Goal: Task Accomplishment & Management: Manage account settings

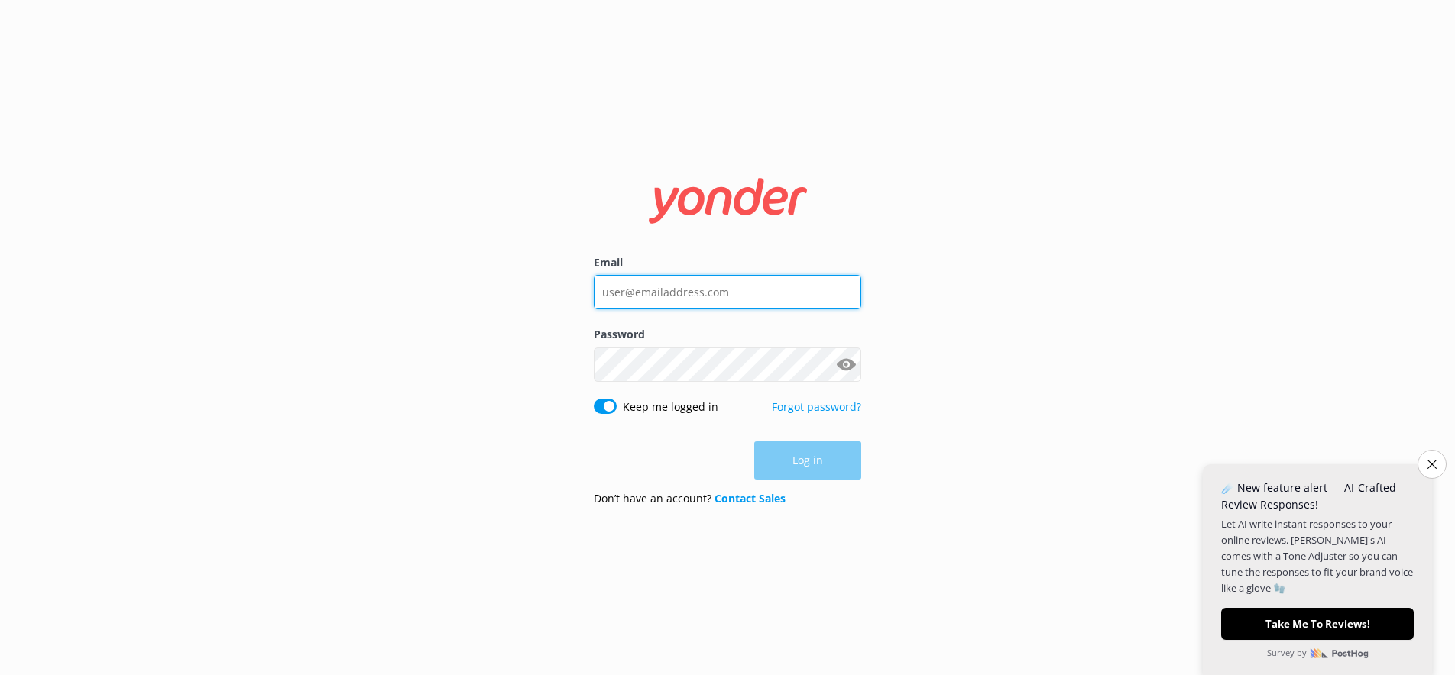
type input "wyatt@tomis.tech"
click at [808, 463] on div "Log in" at bounding box center [727, 461] width 267 height 38
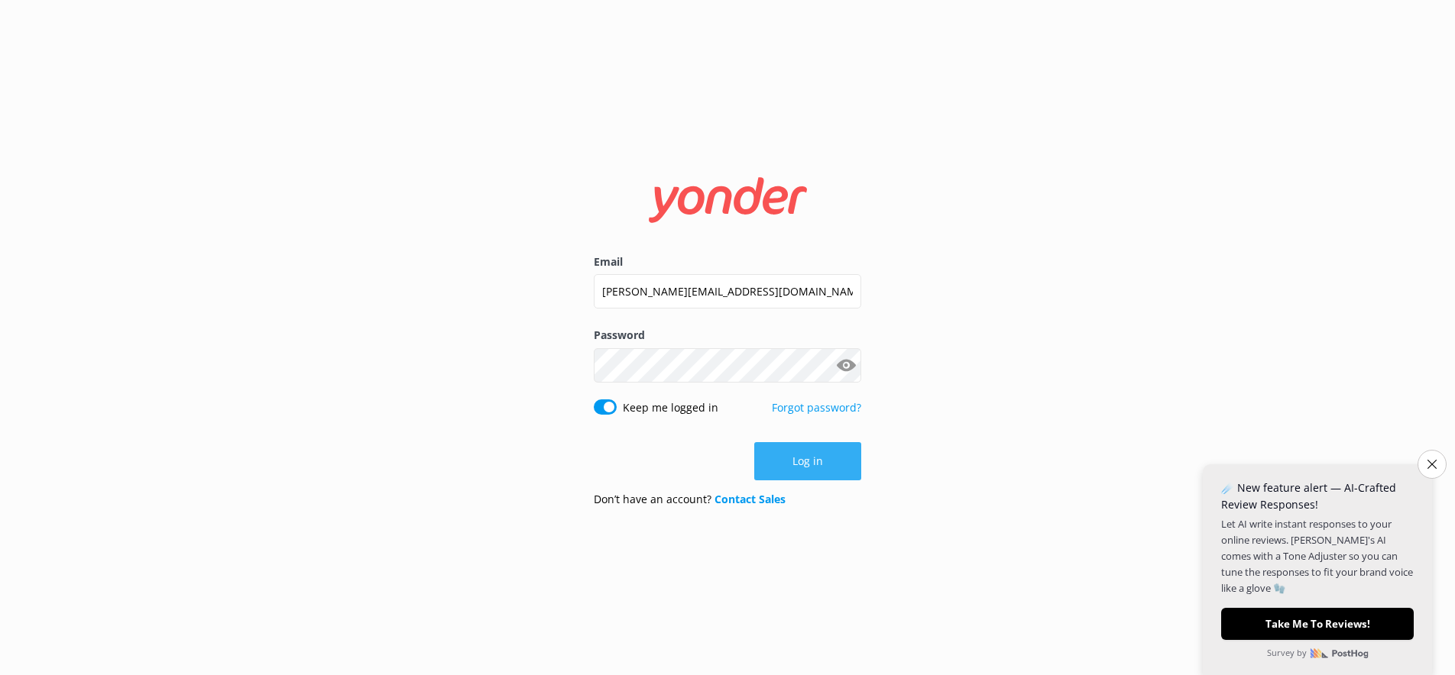
click at [827, 459] on button "Log in" at bounding box center [807, 461] width 107 height 38
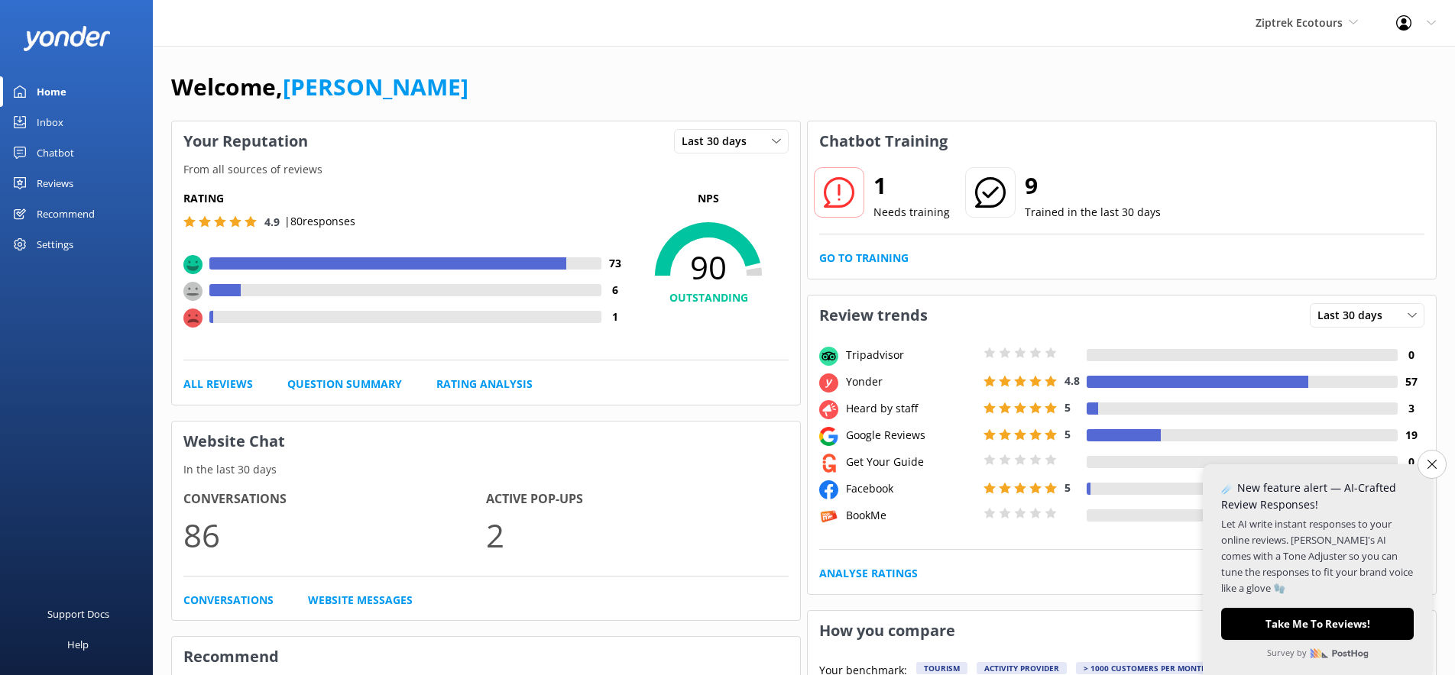
scroll to position [1, 0]
click at [1271, 21] on span "Ziptrek Ecotours" at bounding box center [1298, 22] width 87 height 15
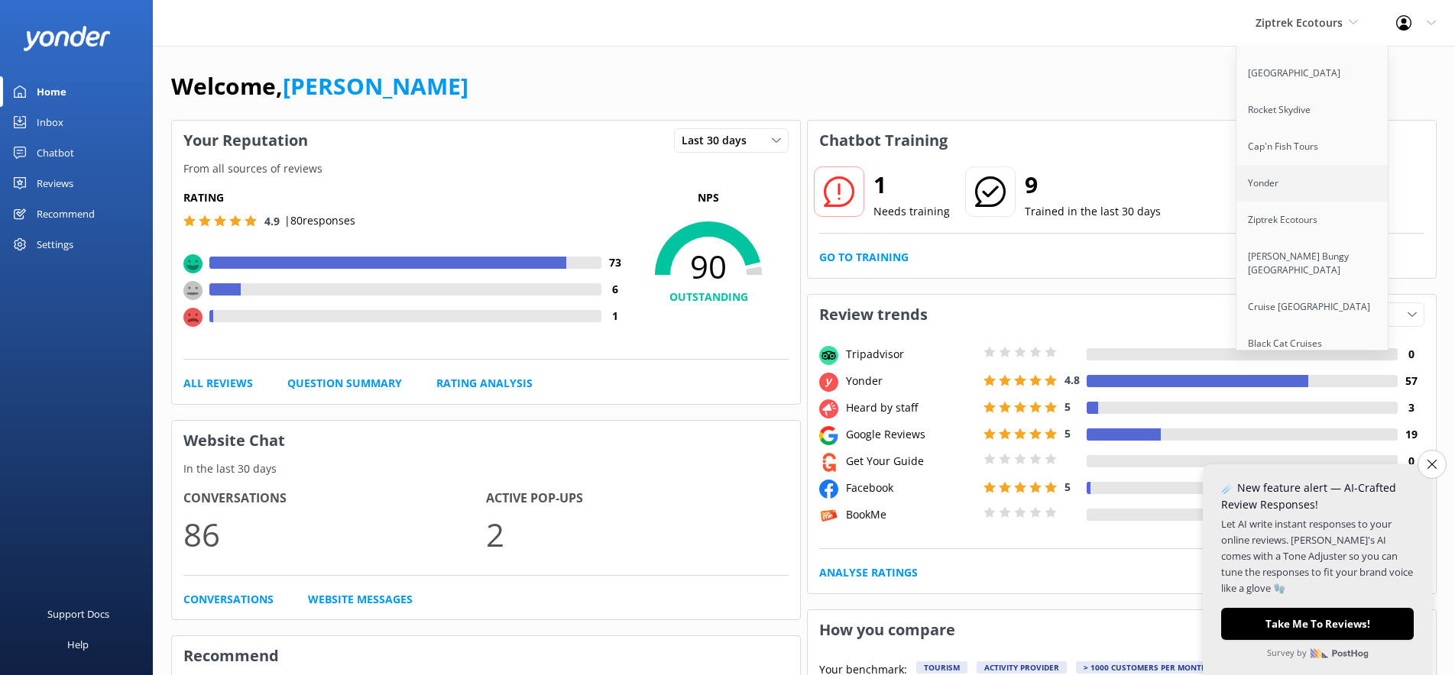
scroll to position [154, 0]
click at [1284, 248] on link "[PERSON_NAME] Bungy [GEOGRAPHIC_DATA]" at bounding box center [1312, 261] width 153 height 50
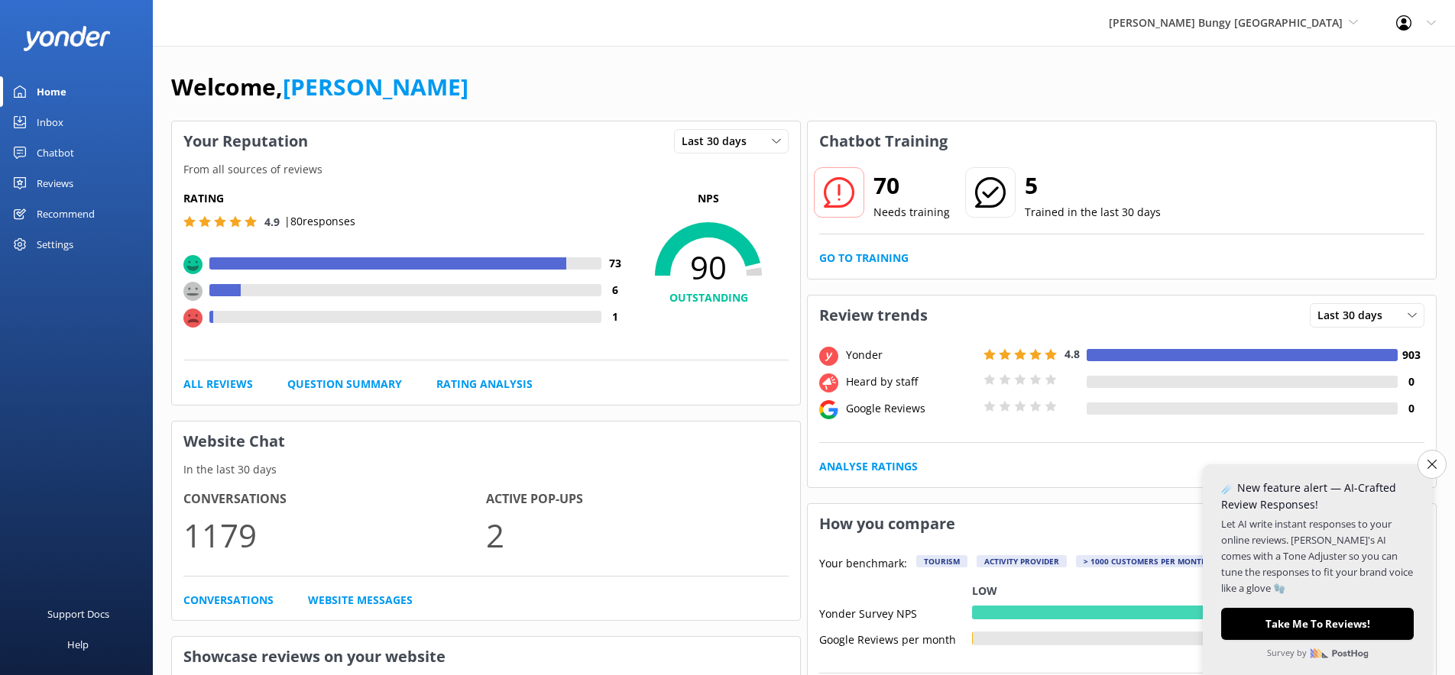
click at [58, 179] on div "Reviews" at bounding box center [55, 183] width 37 height 31
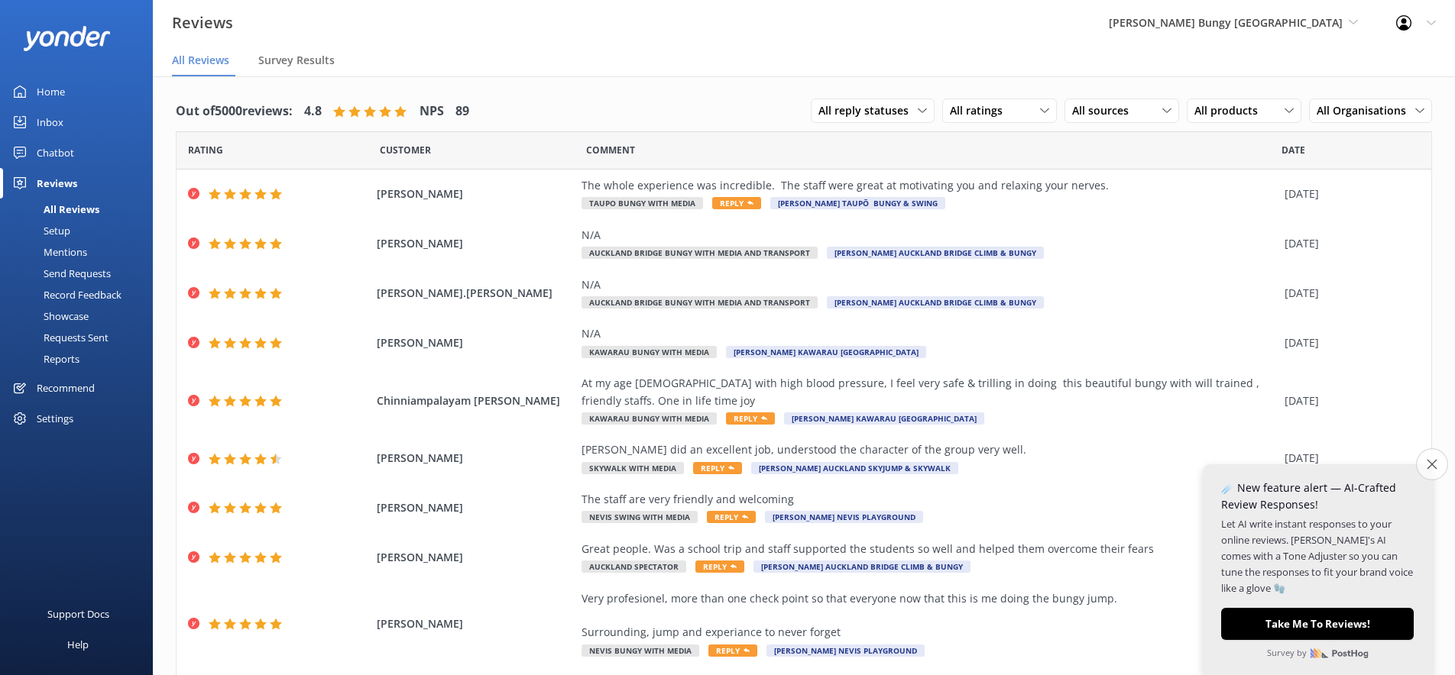
click at [1422, 463] on button "Close survey" at bounding box center [1432, 465] width 32 height 32
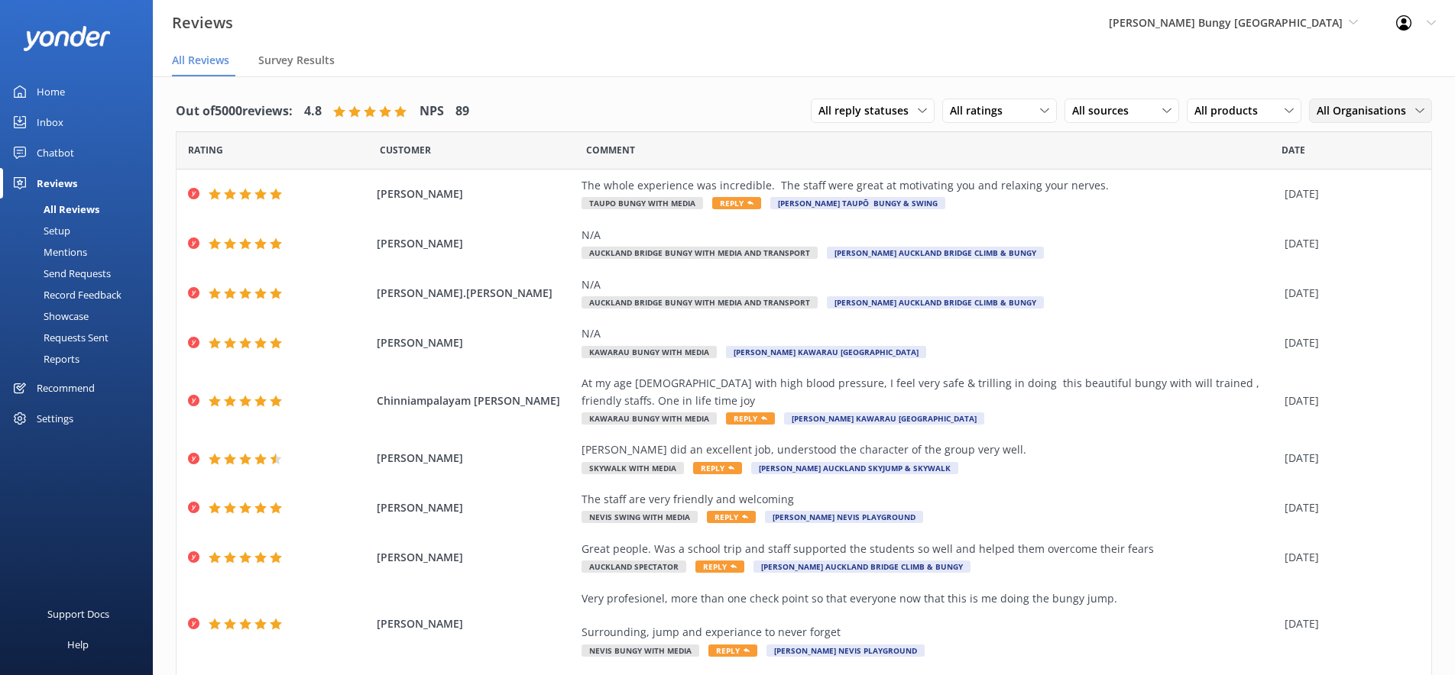
click at [1355, 110] on span "All Organisations" at bounding box center [1365, 110] width 99 height 17
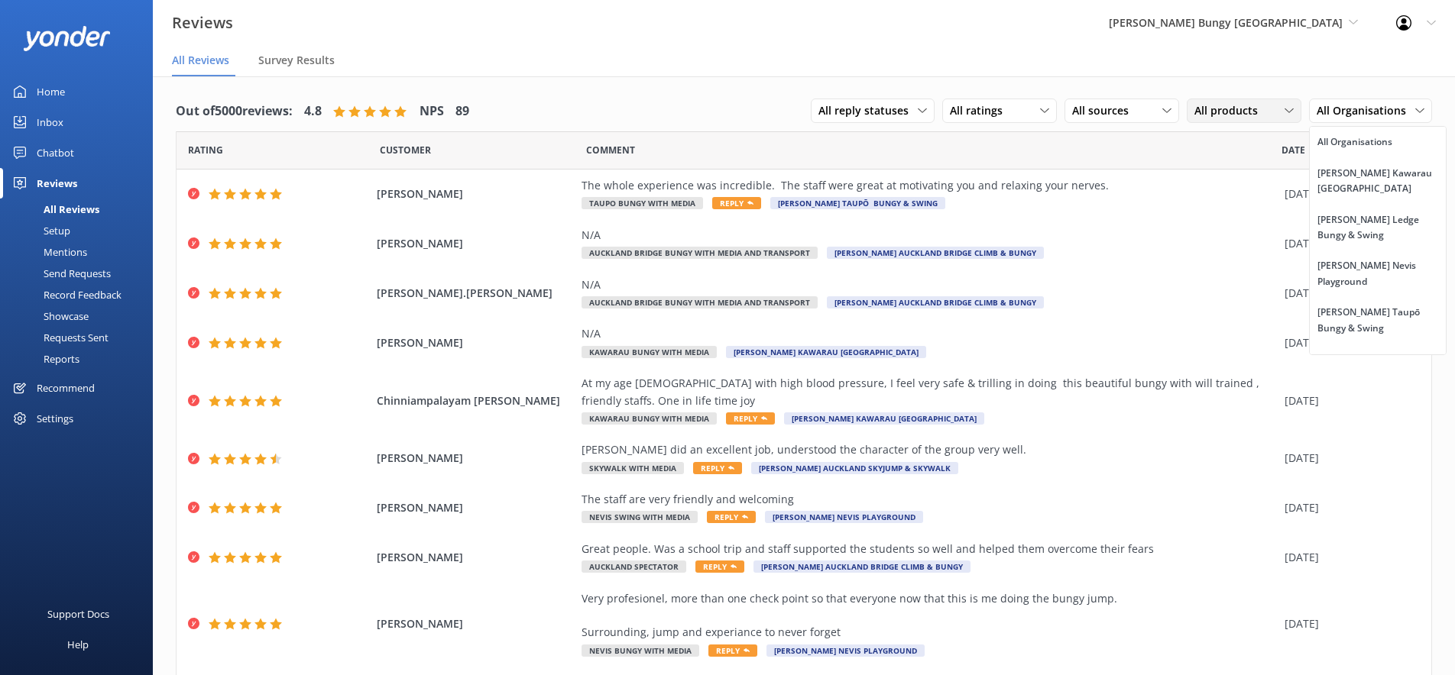
click at [1287, 112] on icon at bounding box center [1288, 110] width 9 height 9
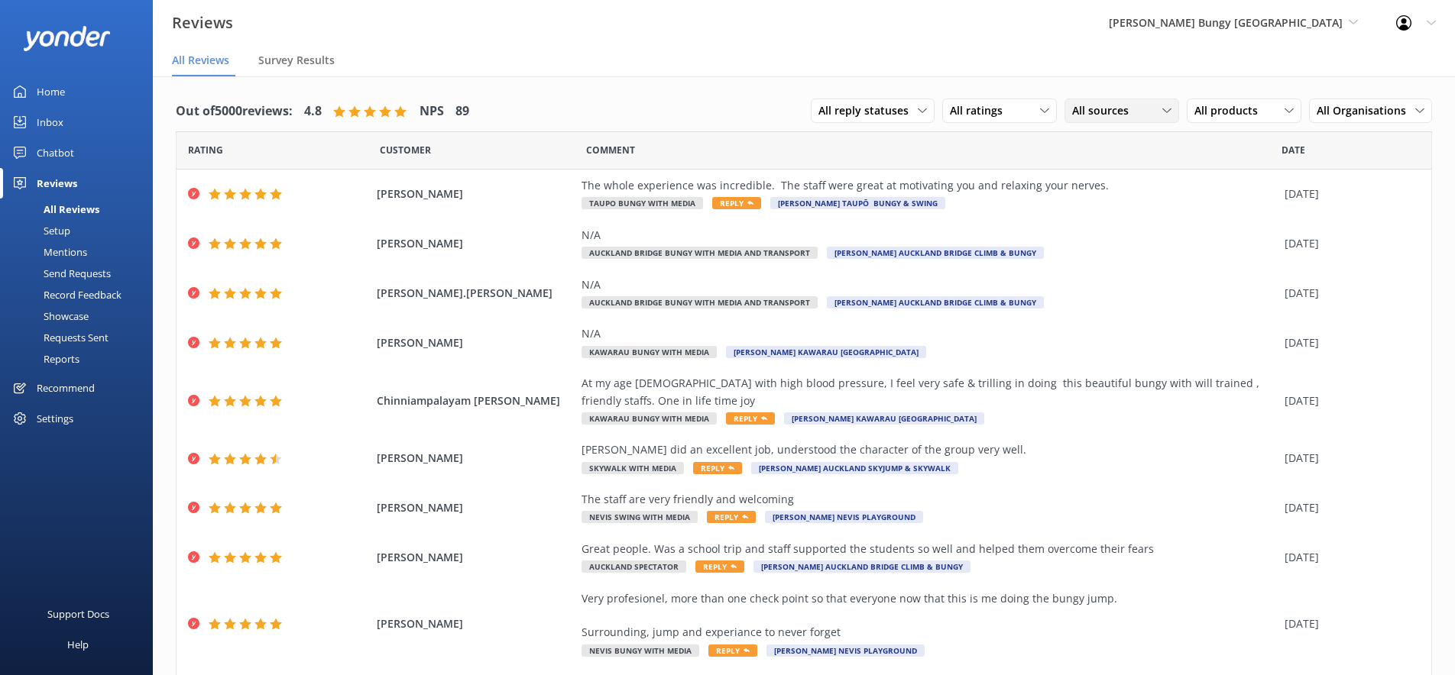
click at [1122, 104] on span "All sources" at bounding box center [1105, 110] width 66 height 17
click at [1117, 237] on div "Google reviews" at bounding box center [1131, 235] width 89 height 15
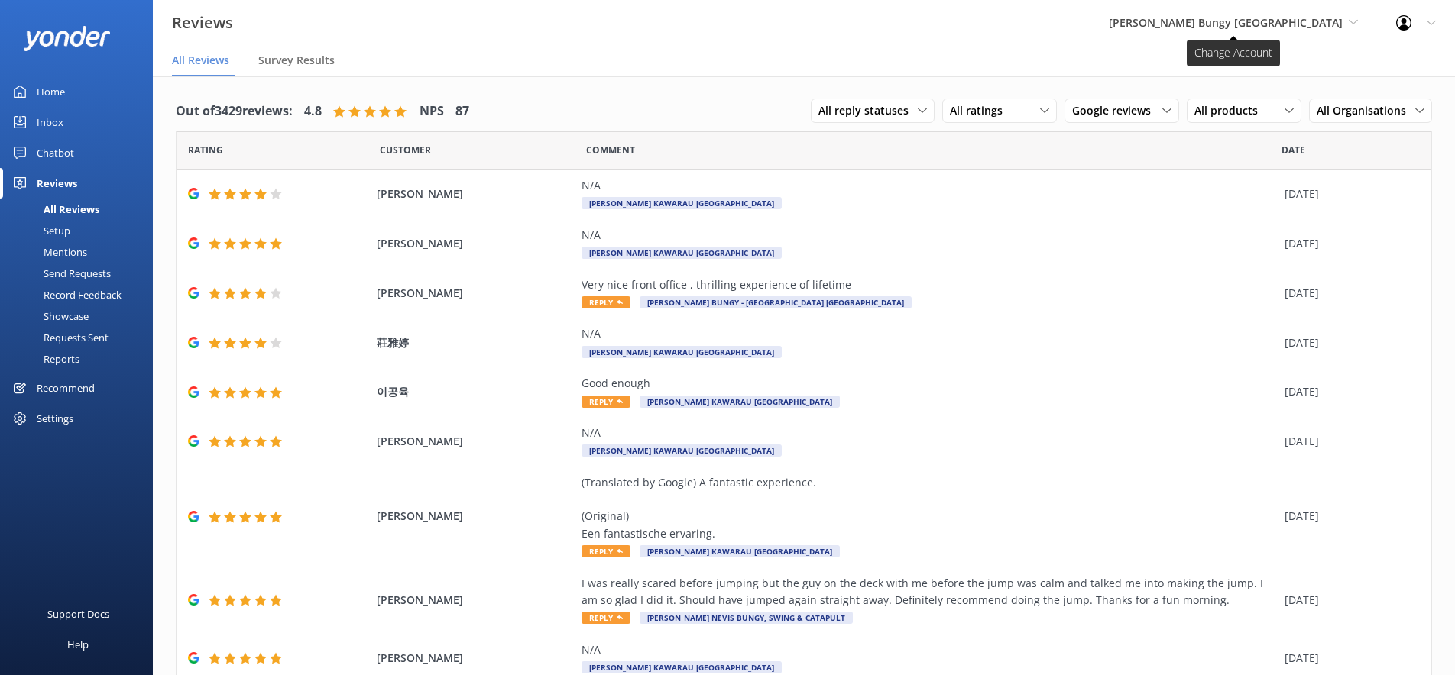
click at [1209, 24] on span "[PERSON_NAME] Bungy [GEOGRAPHIC_DATA]" at bounding box center [1226, 22] width 234 height 15
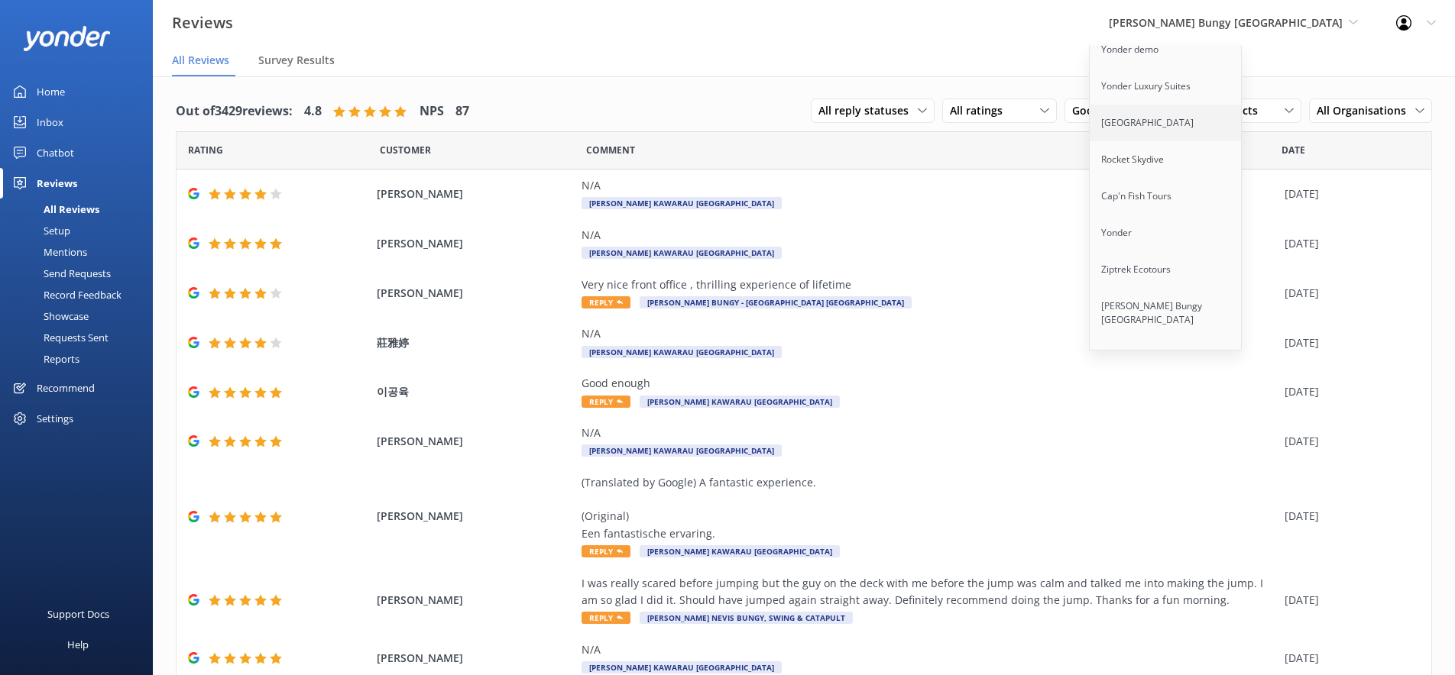
scroll to position [119, 0]
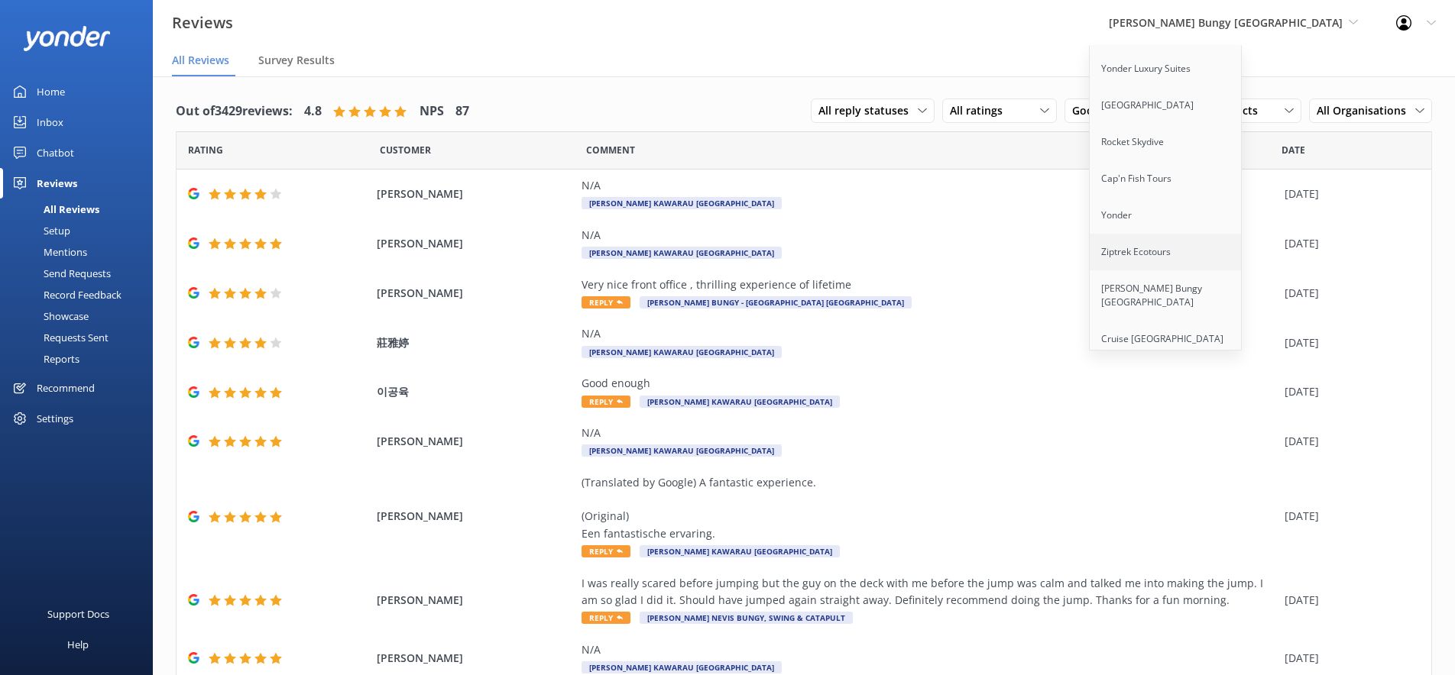
click at [1212, 235] on link "Ziptrek Ecotours" at bounding box center [1166, 252] width 153 height 37
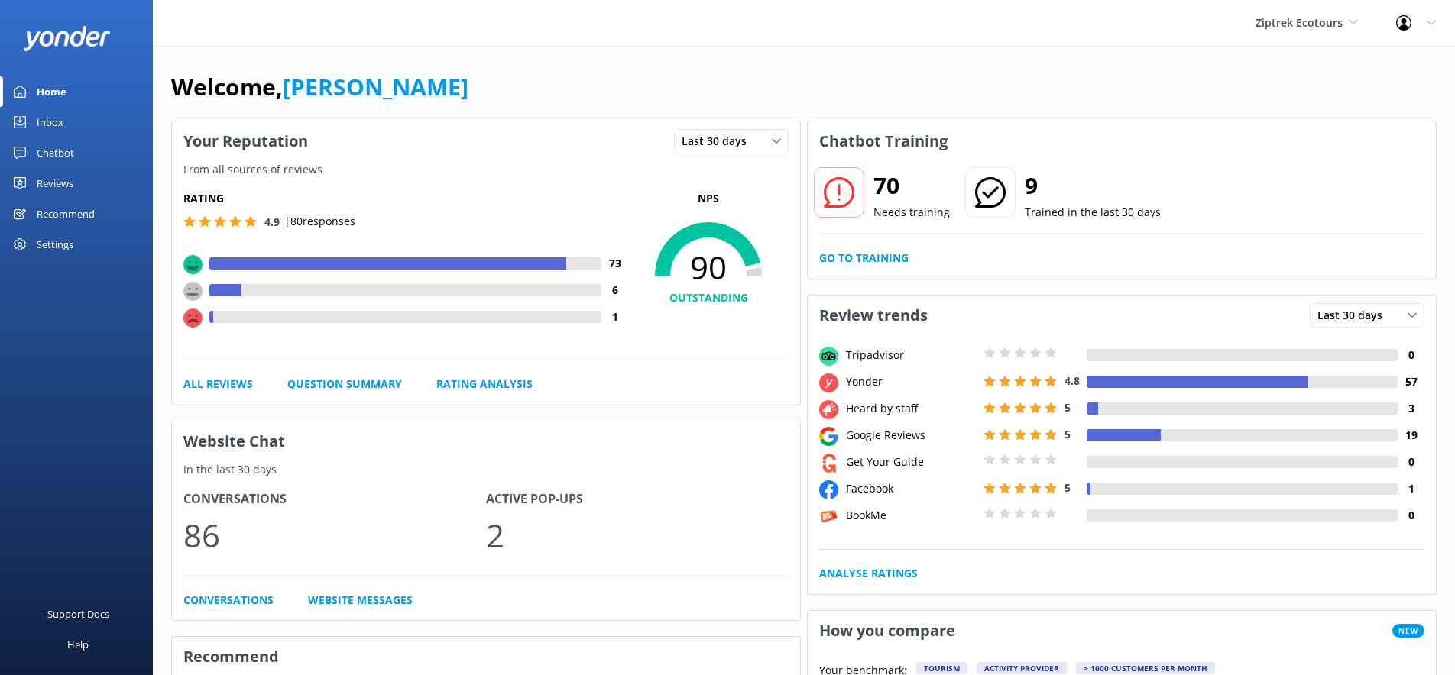
click at [64, 180] on div "Reviews" at bounding box center [55, 183] width 37 height 31
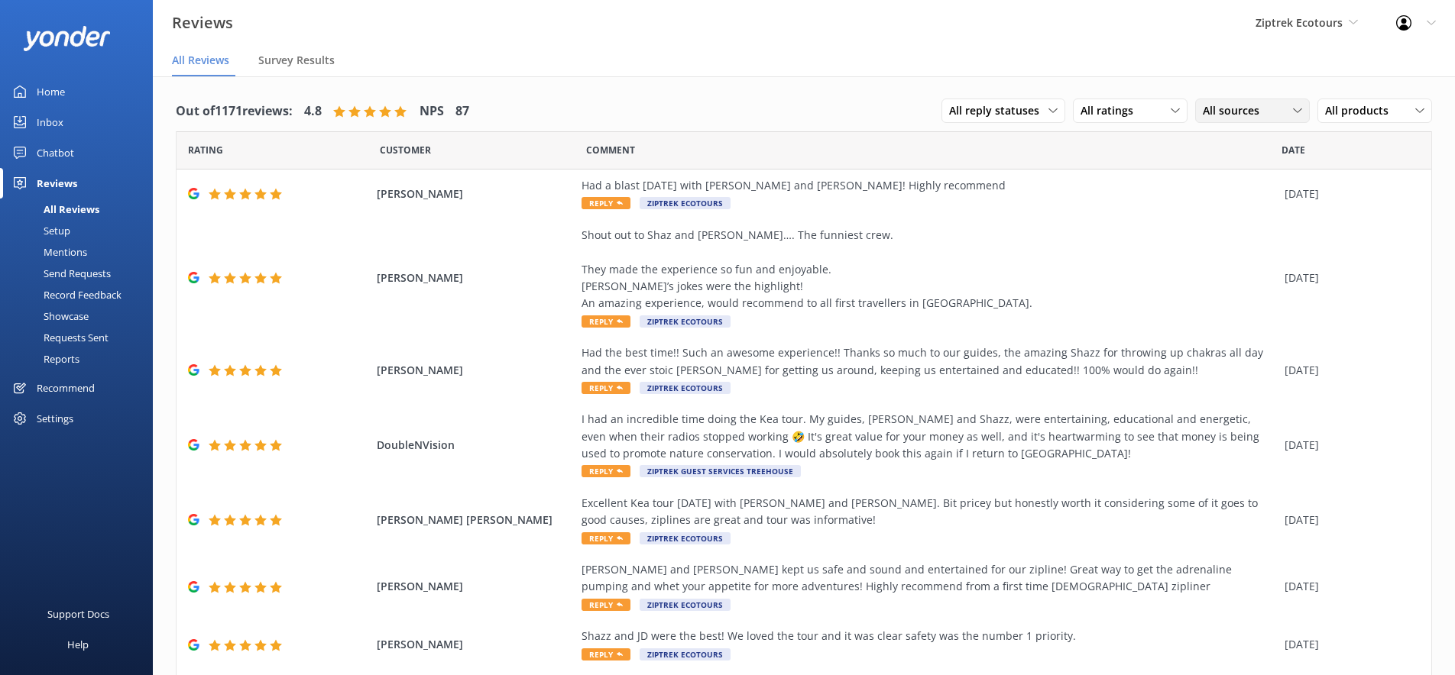
click at [1208, 112] on span "All sources" at bounding box center [1236, 110] width 66 height 17
click at [1150, 121] on div "All ratings All ratings Promoters Passives Detractors" at bounding box center [1130, 111] width 115 height 24
click at [1245, 117] on span "All sources" at bounding box center [1236, 110] width 66 height 17
click at [1140, 265] on div "Shout out to Shaz and Ben…. The funniest crew. They made the experience so fun …" at bounding box center [928, 270] width 695 height 86
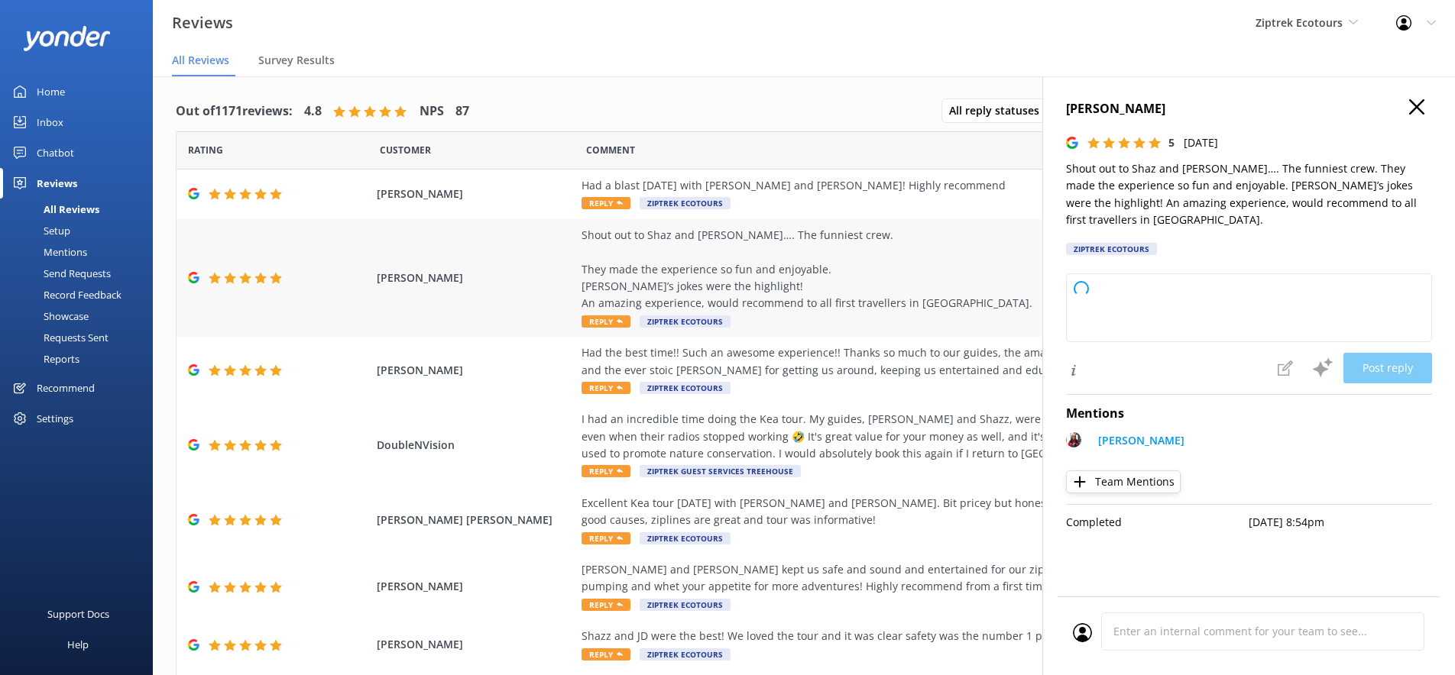
type textarea "Kia ora, Thank you so much for your awesome review! We’re so happy to hear that…"
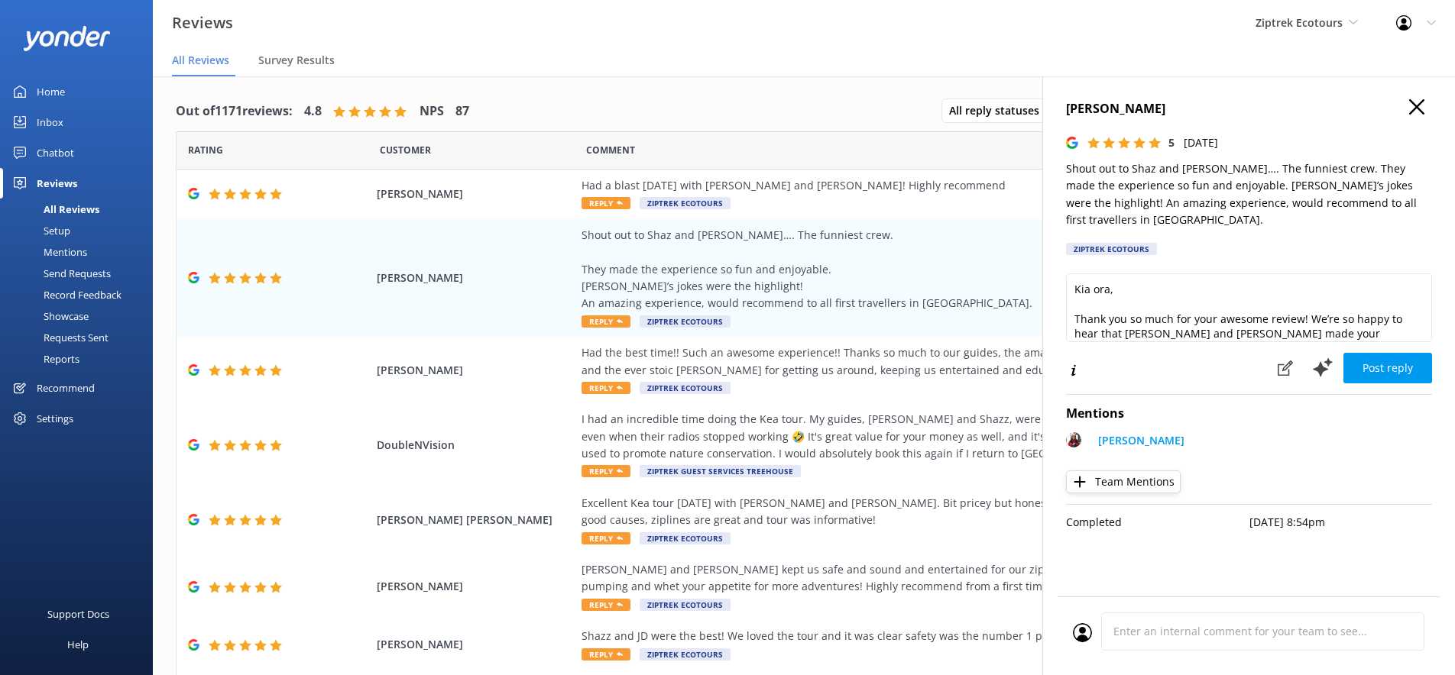
scroll to position [8, 0]
drag, startPoint x: 1147, startPoint y: 229, endPoint x: 1067, endPoint y: 231, distance: 79.5
click at [1067, 243] on div "Ziptrek Ecotours" at bounding box center [1111, 249] width 91 height 12
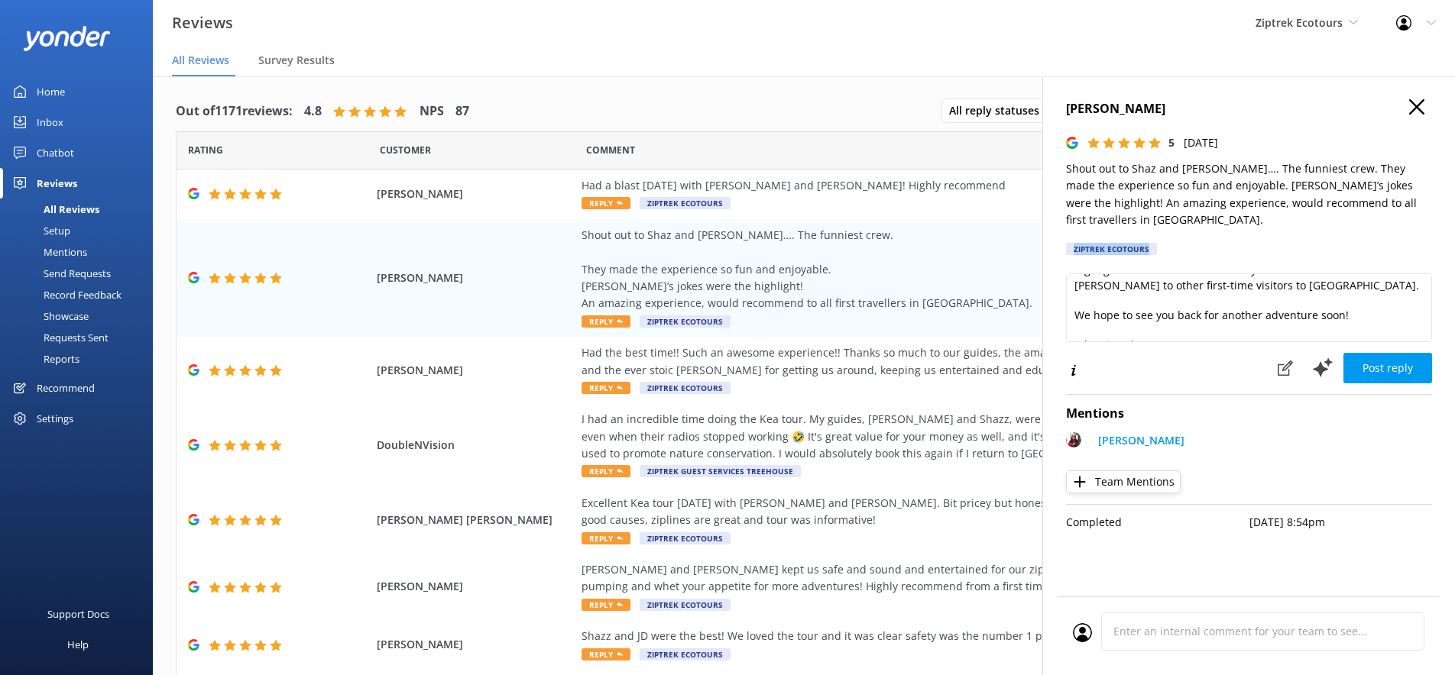
scroll to position [0, 0]
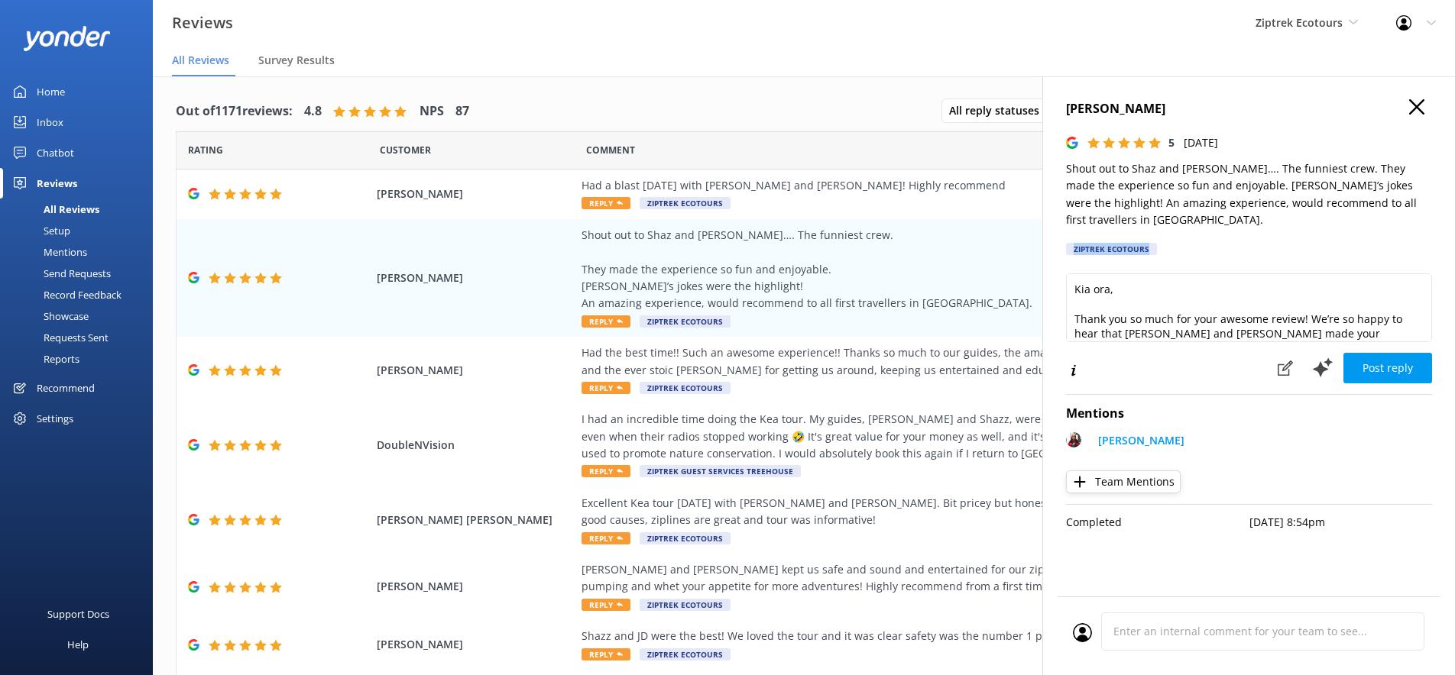
click at [1418, 106] on icon "button" at bounding box center [1416, 106] width 15 height 15
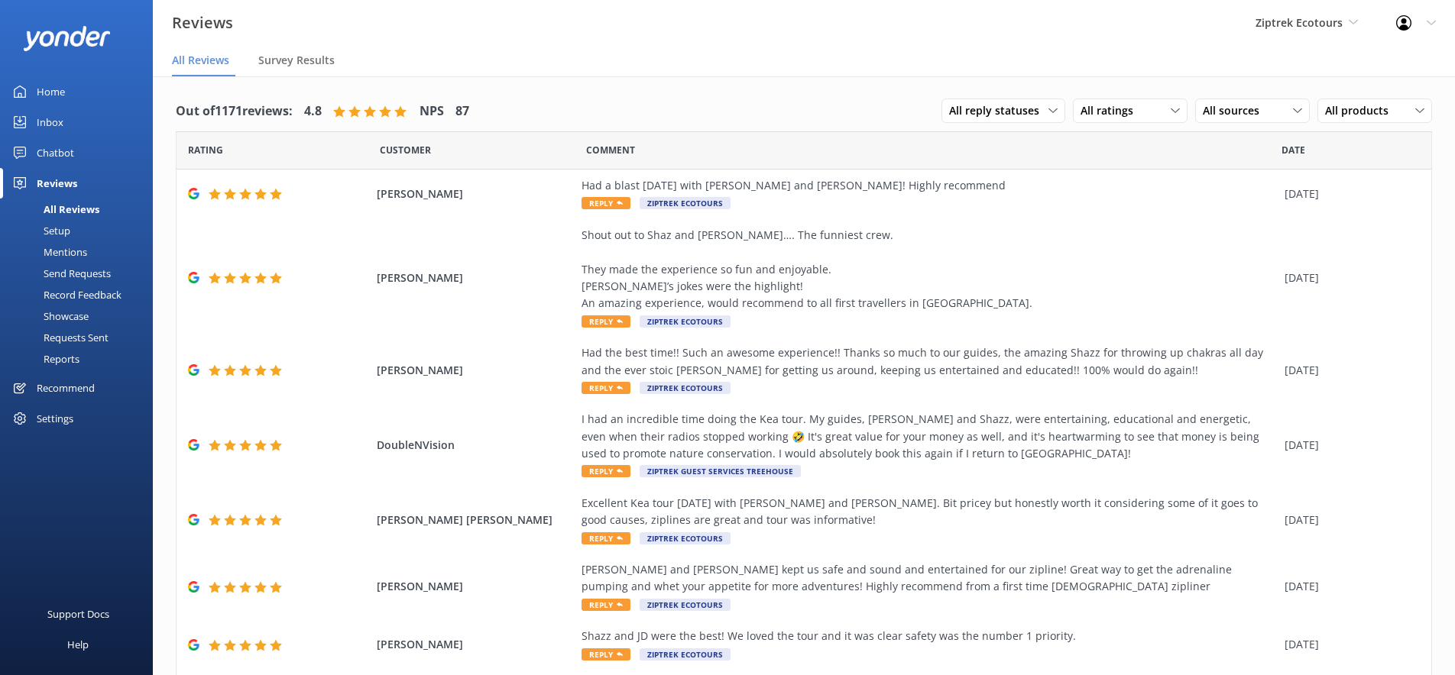
click at [60, 254] on div "Mentions" at bounding box center [48, 251] width 78 height 21
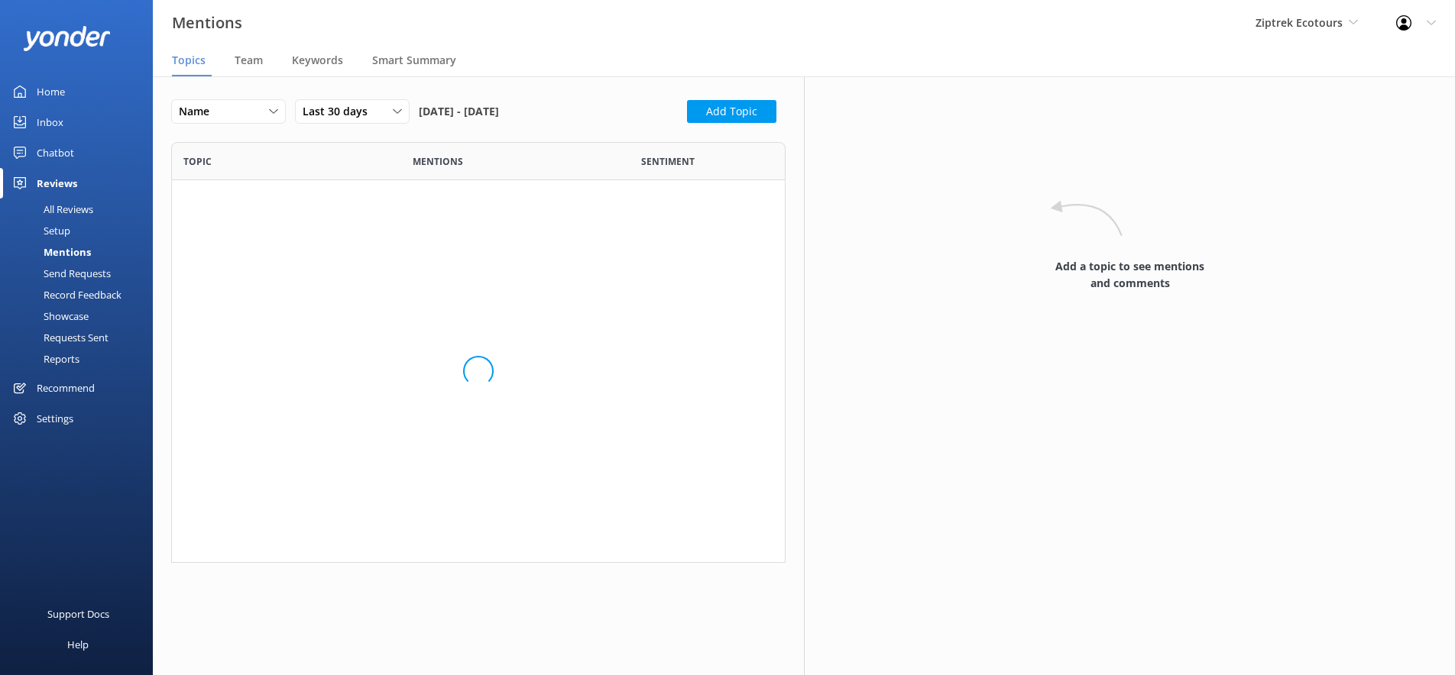
scroll to position [589, 614]
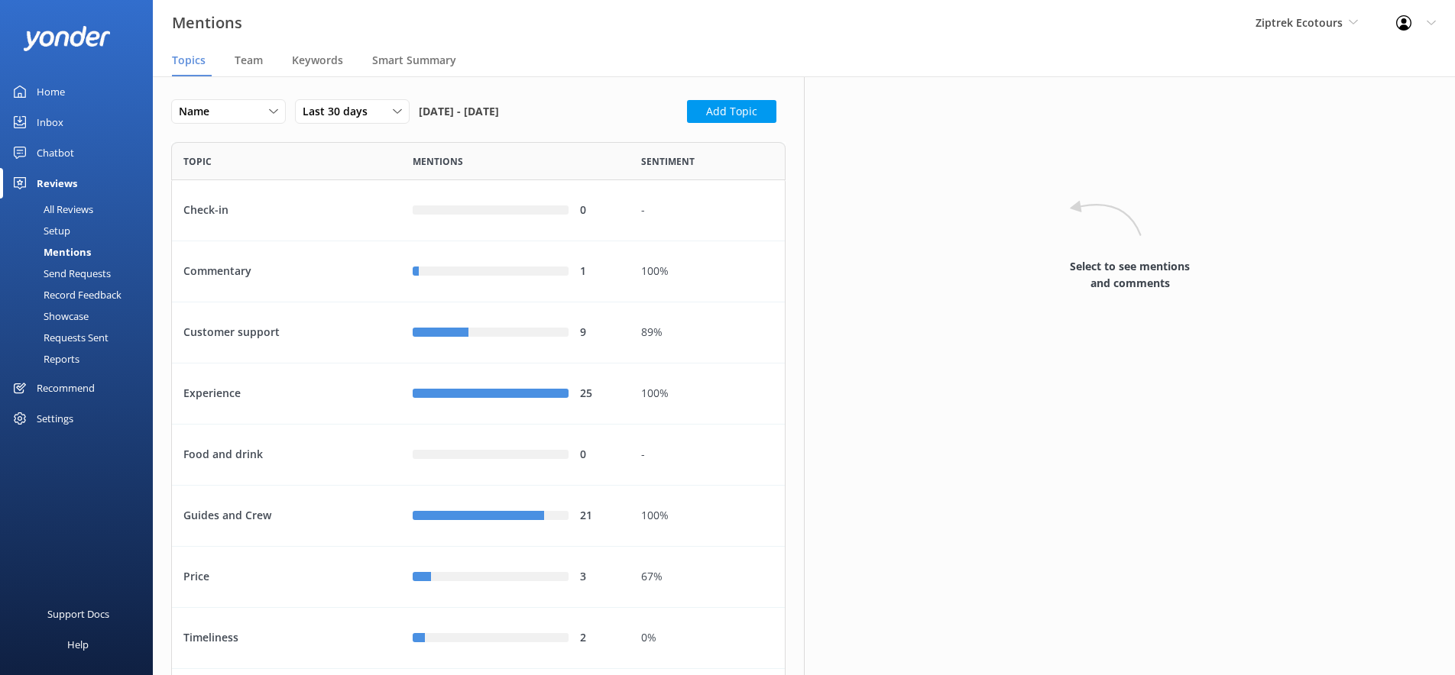
click at [230, 60] on nav "Topics Team Keywords Smart Summary" at bounding box center [804, 61] width 1302 height 31
click at [238, 59] on span "Team" at bounding box center [249, 60] width 28 height 15
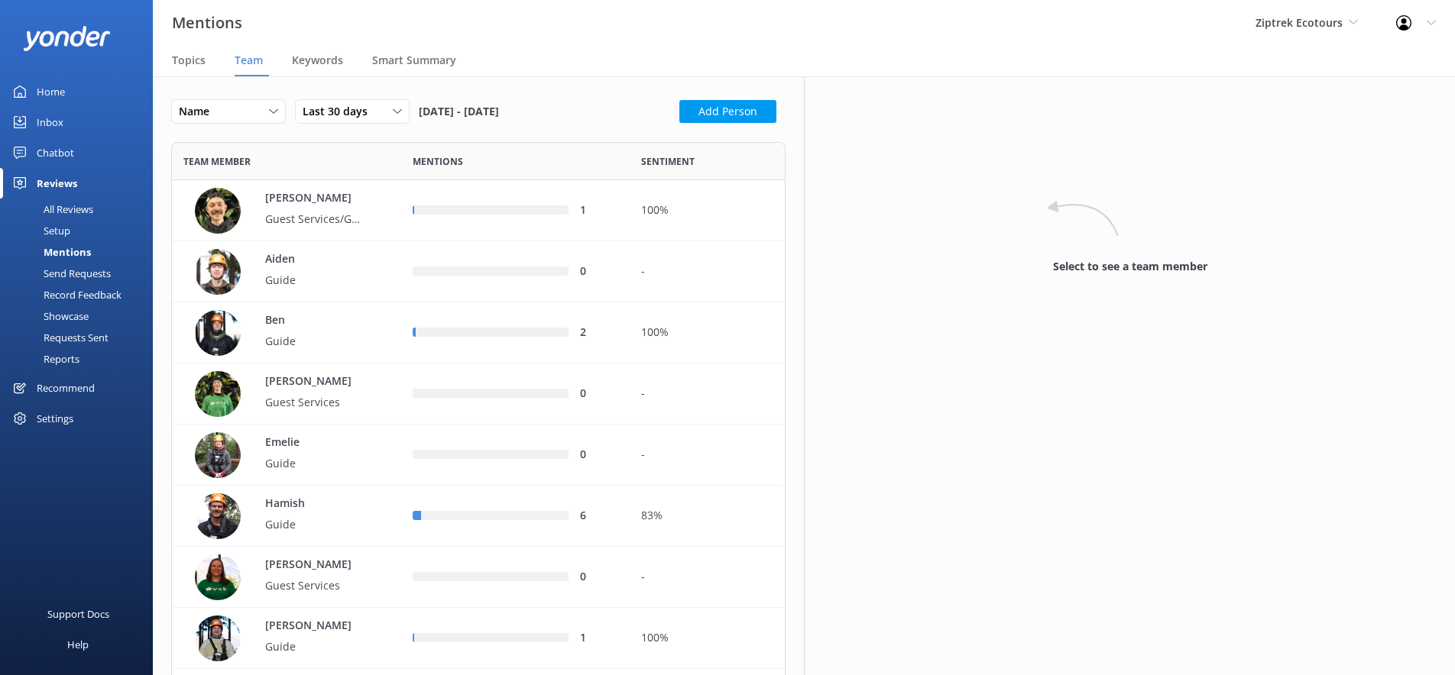
scroll to position [1628, 614]
click at [330, 500] on p "Hamish" at bounding box center [314, 504] width 99 height 17
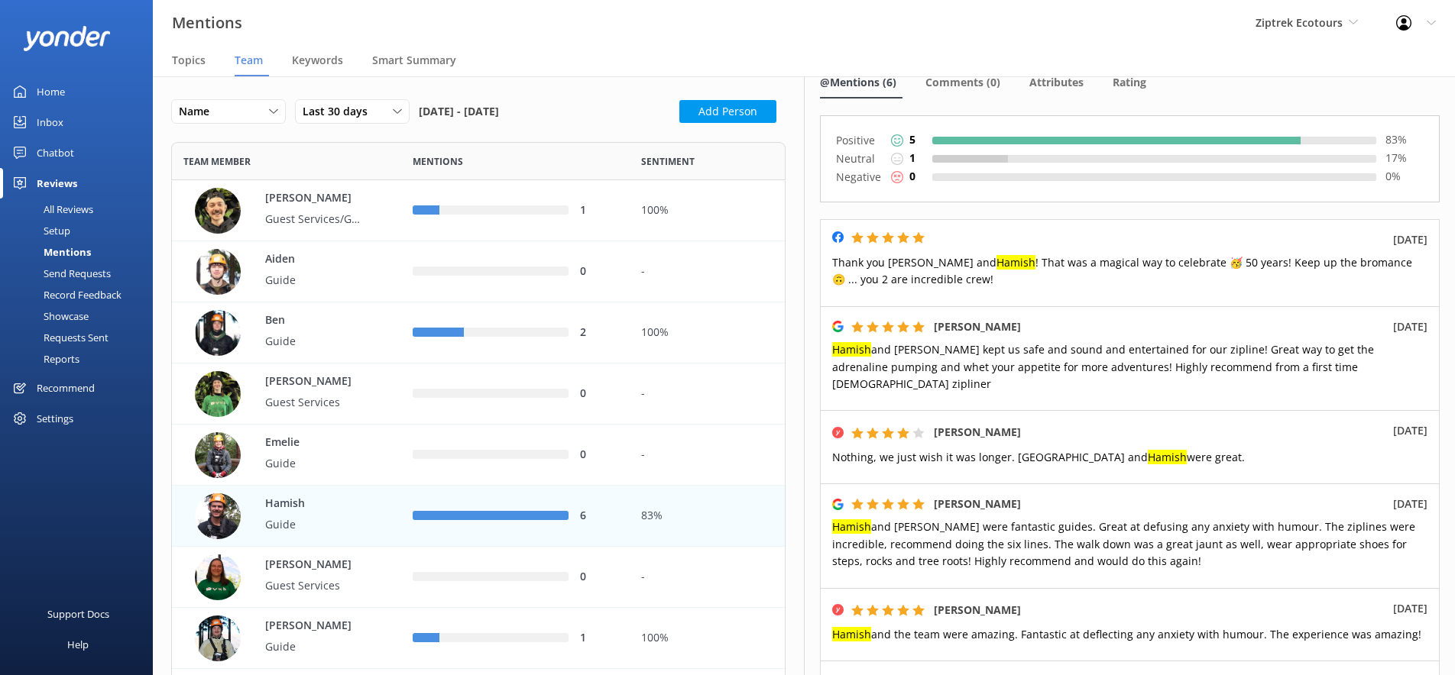
scroll to position [96, 0]
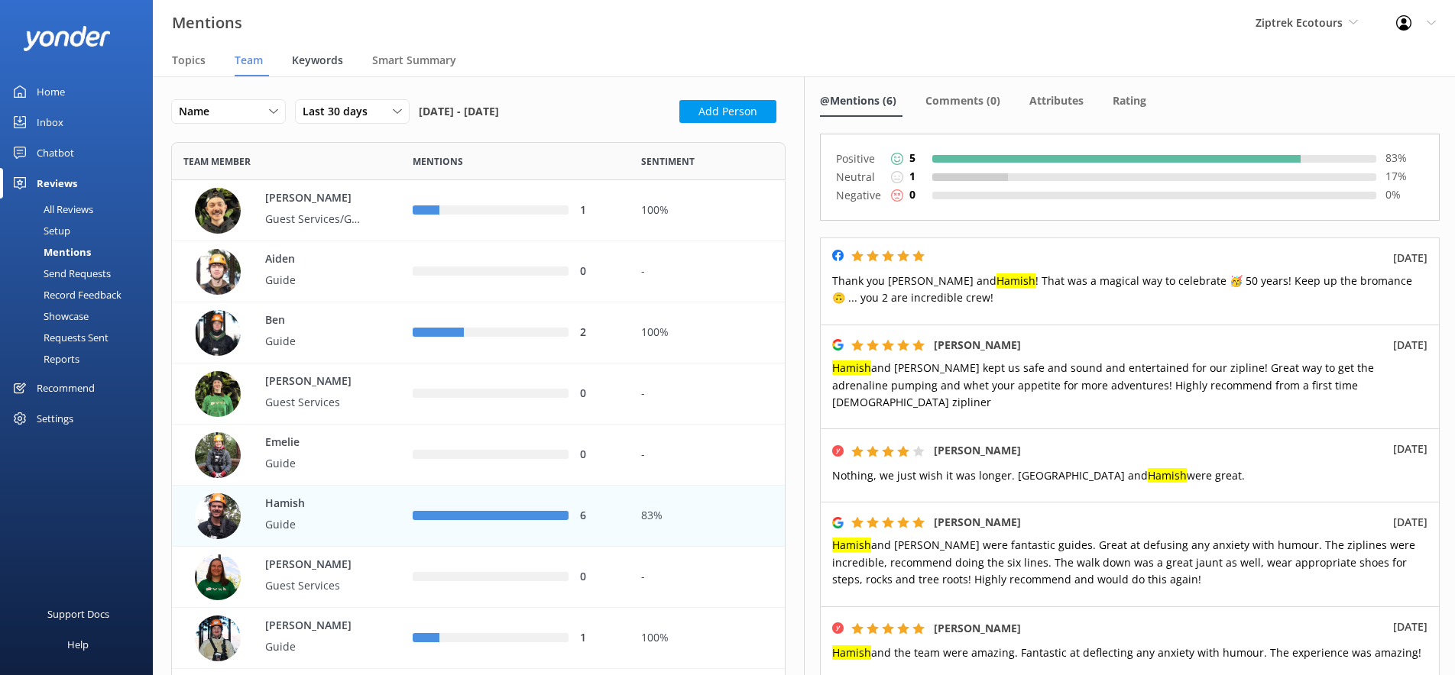
click at [295, 55] on span "Keywords" at bounding box center [317, 60] width 51 height 15
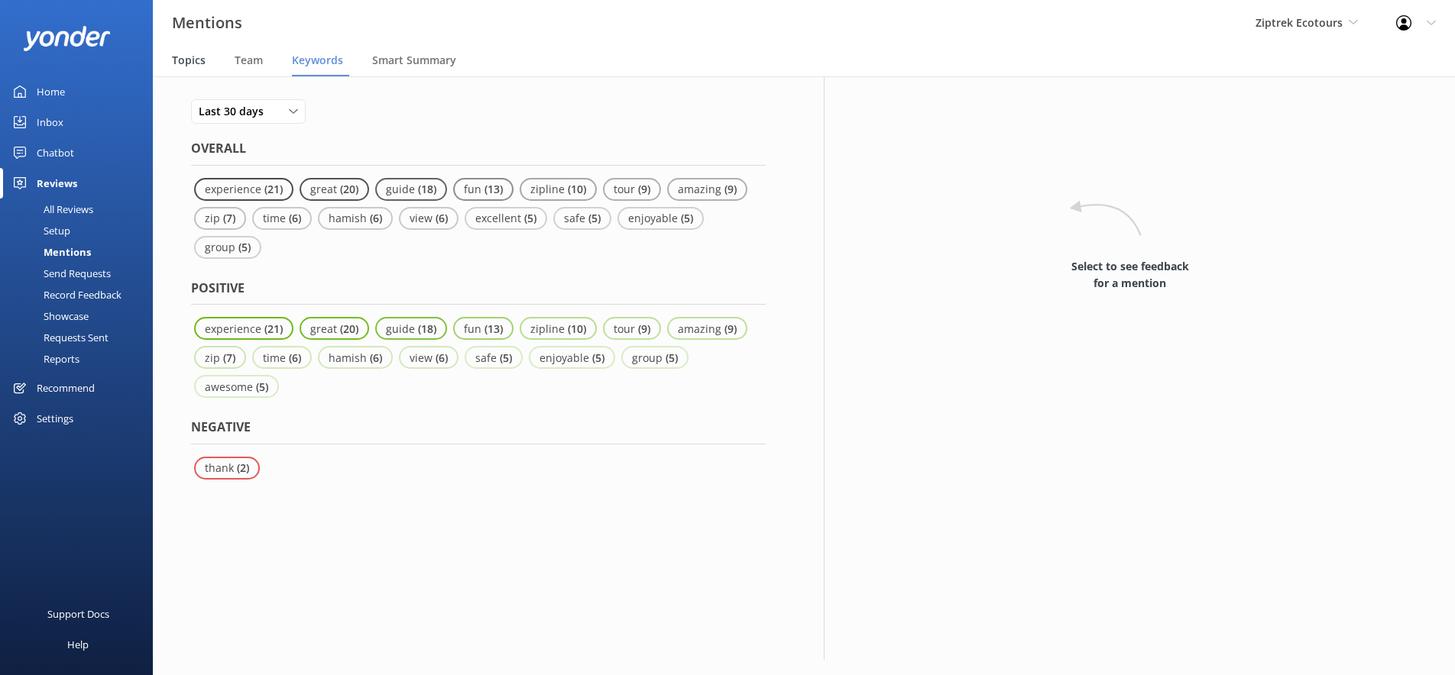
click at [181, 60] on span "Topics" at bounding box center [189, 60] width 34 height 15
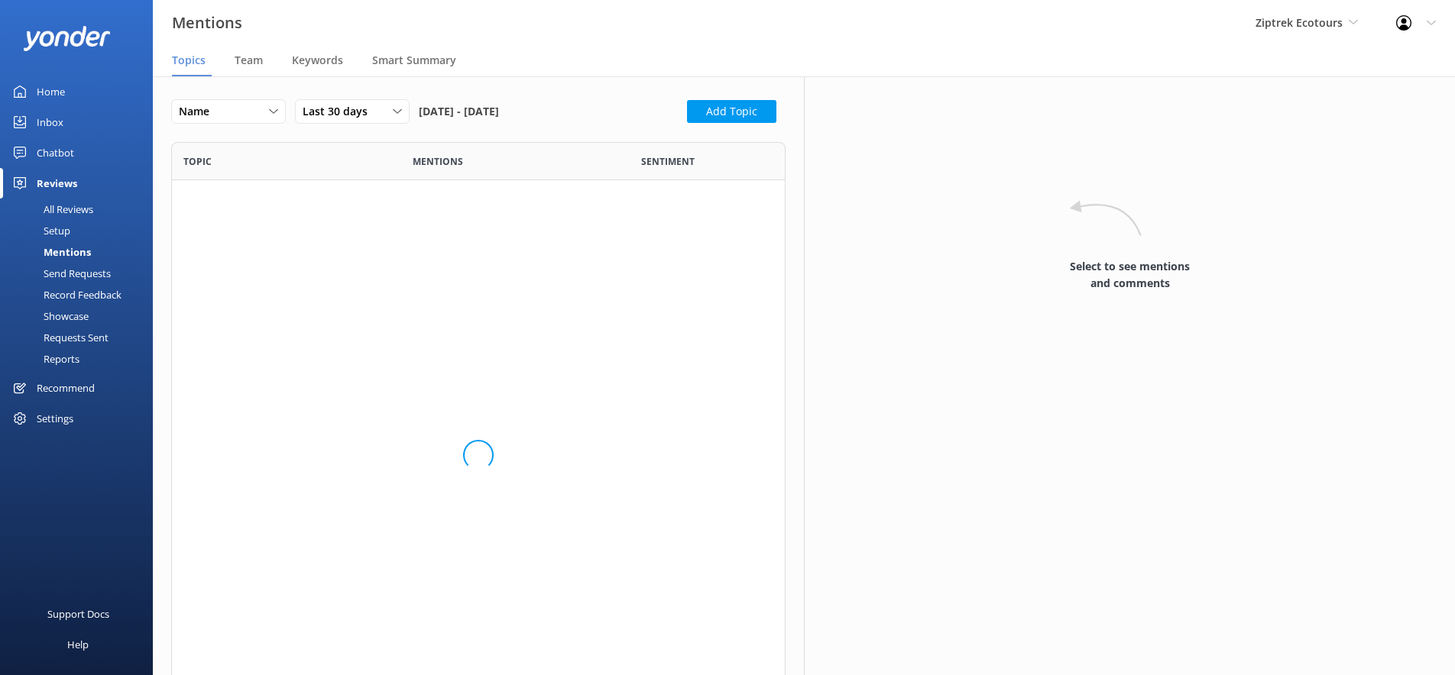
scroll to position [589, 614]
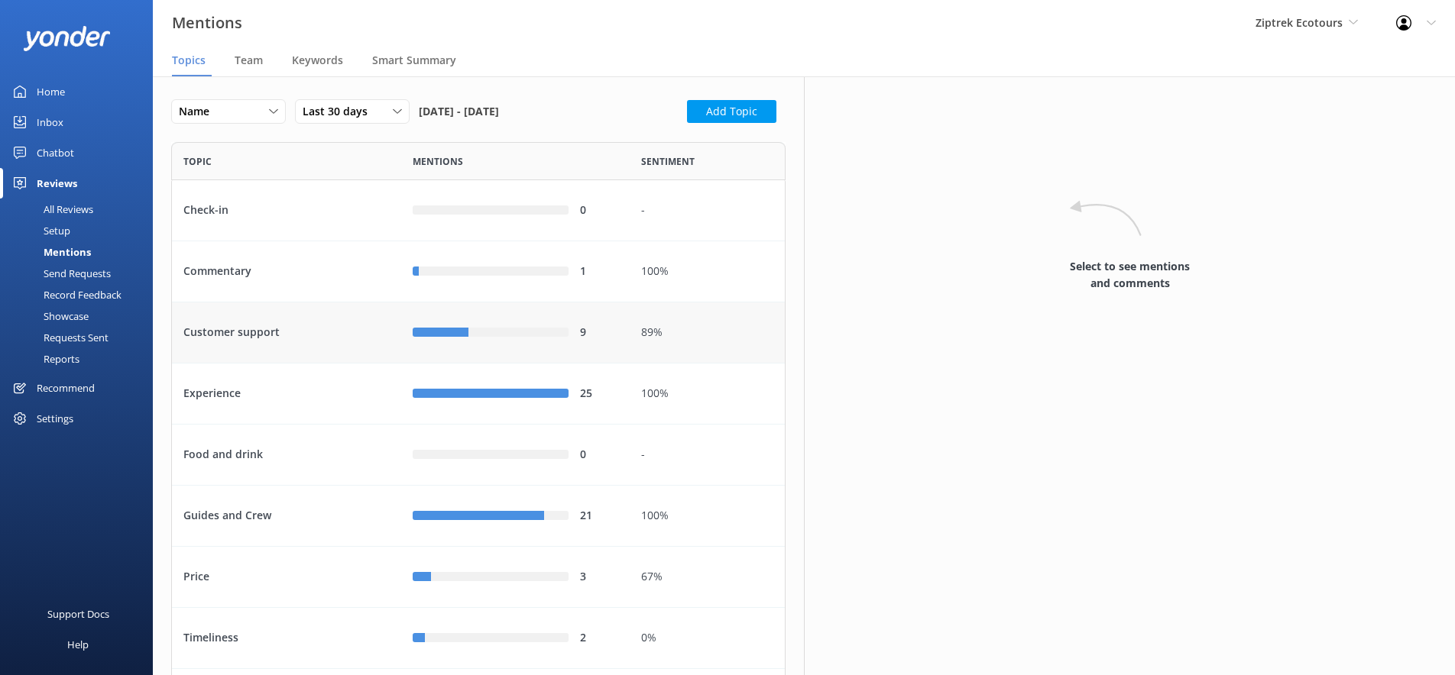
click at [253, 332] on div "Customer support" at bounding box center [286, 333] width 229 height 61
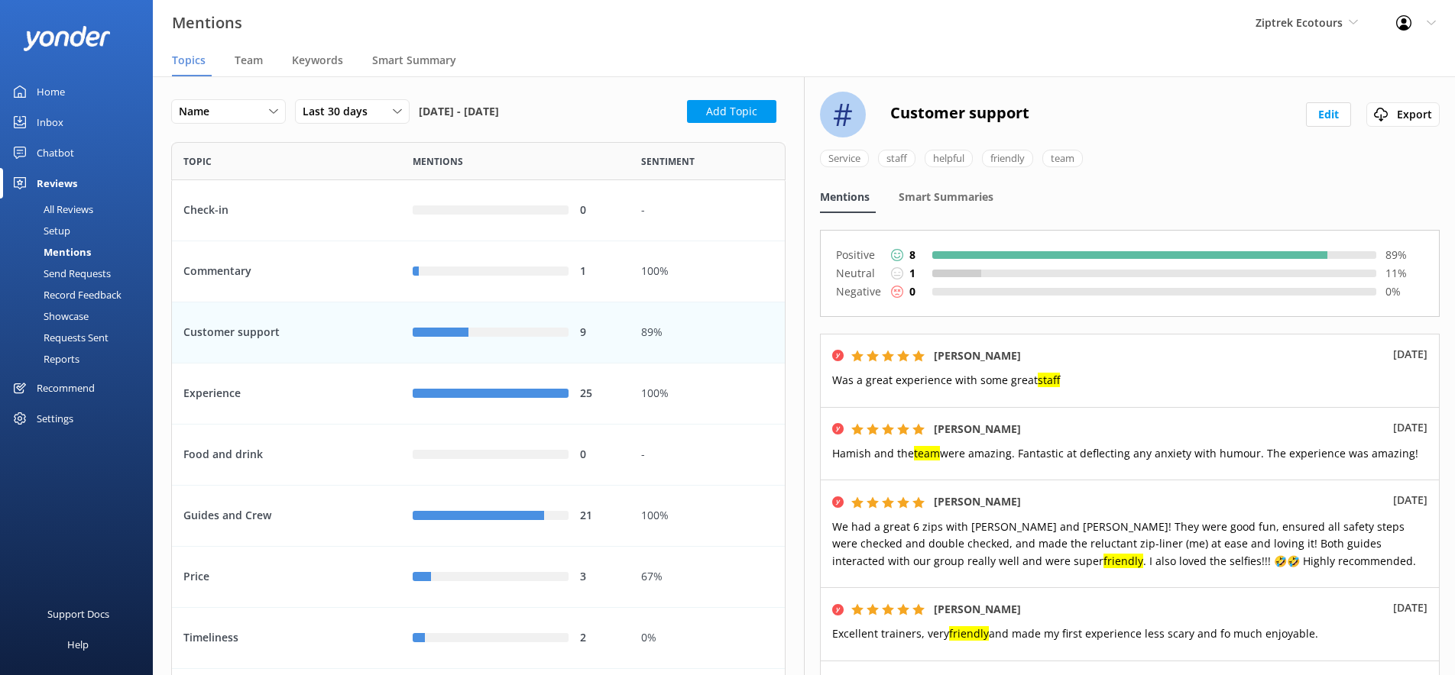
click at [62, 361] on div "Reports" at bounding box center [44, 358] width 70 height 21
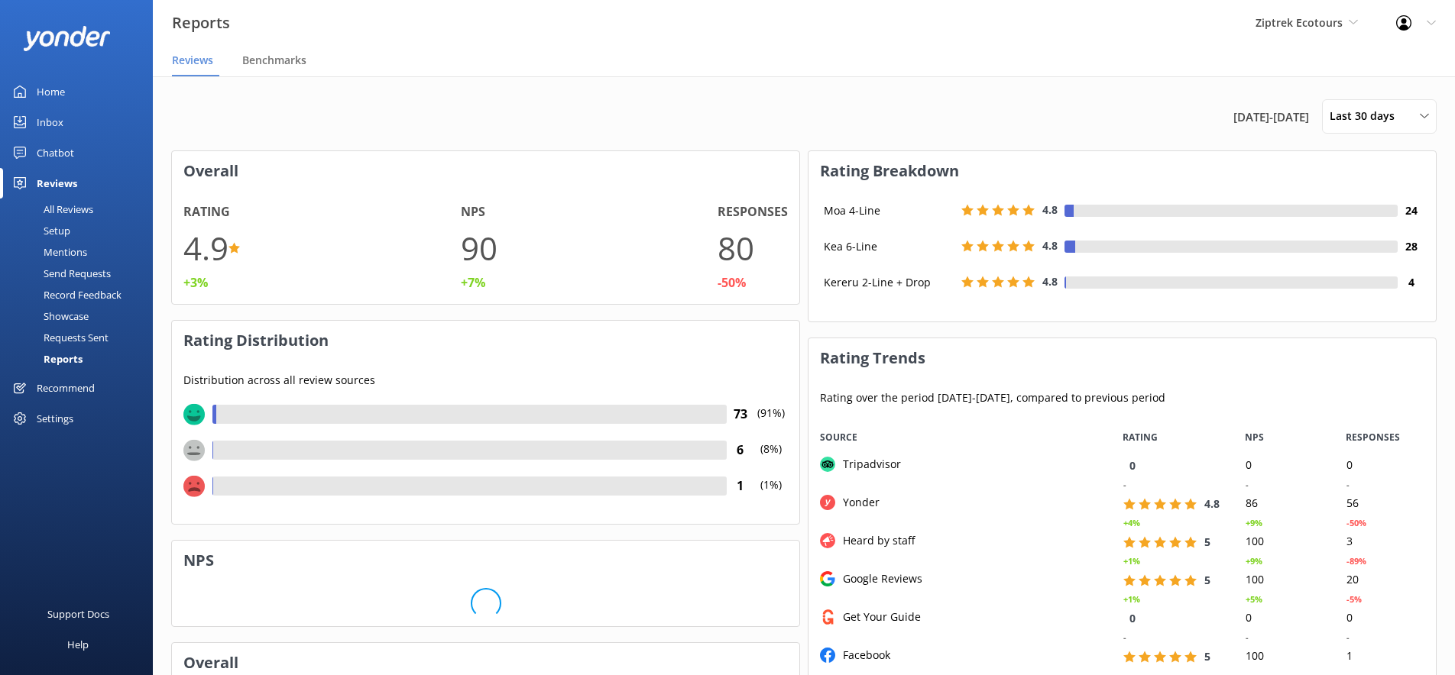
scroll to position [317, 627]
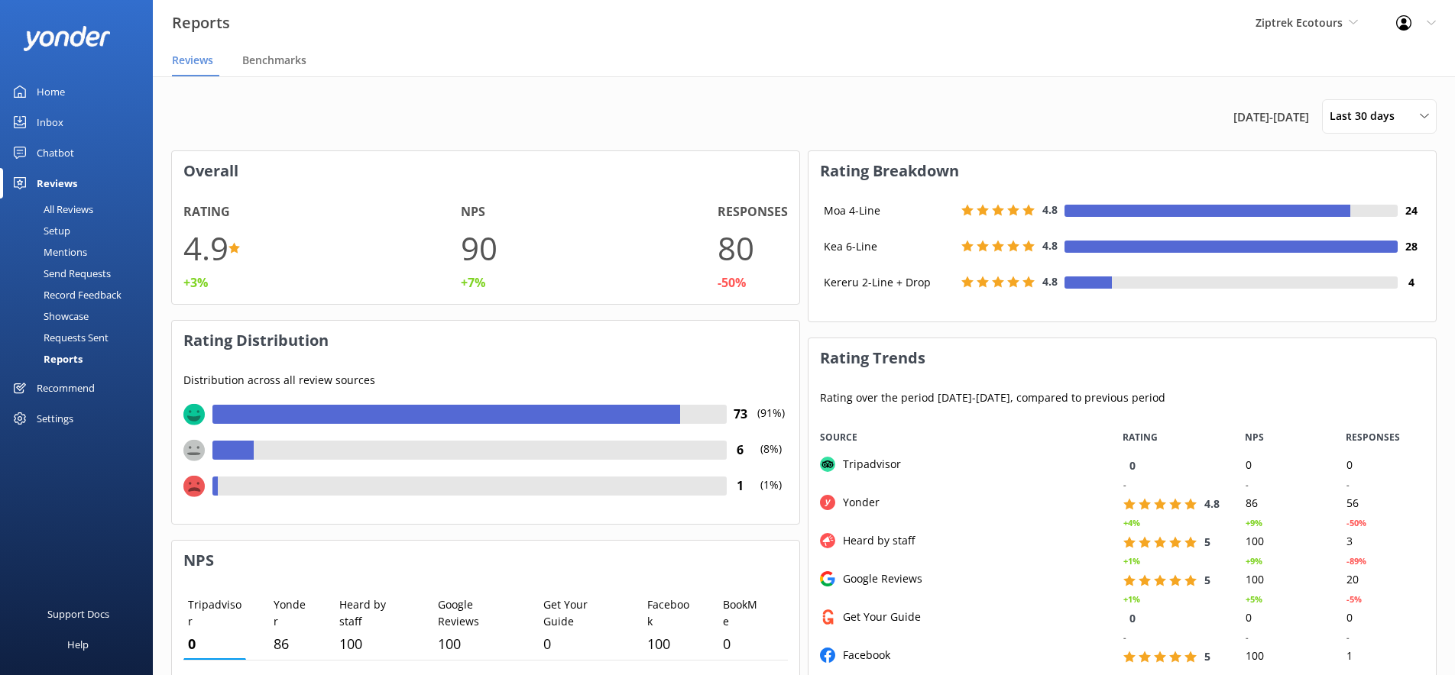
click at [65, 233] on div "Setup" at bounding box center [39, 230] width 61 height 21
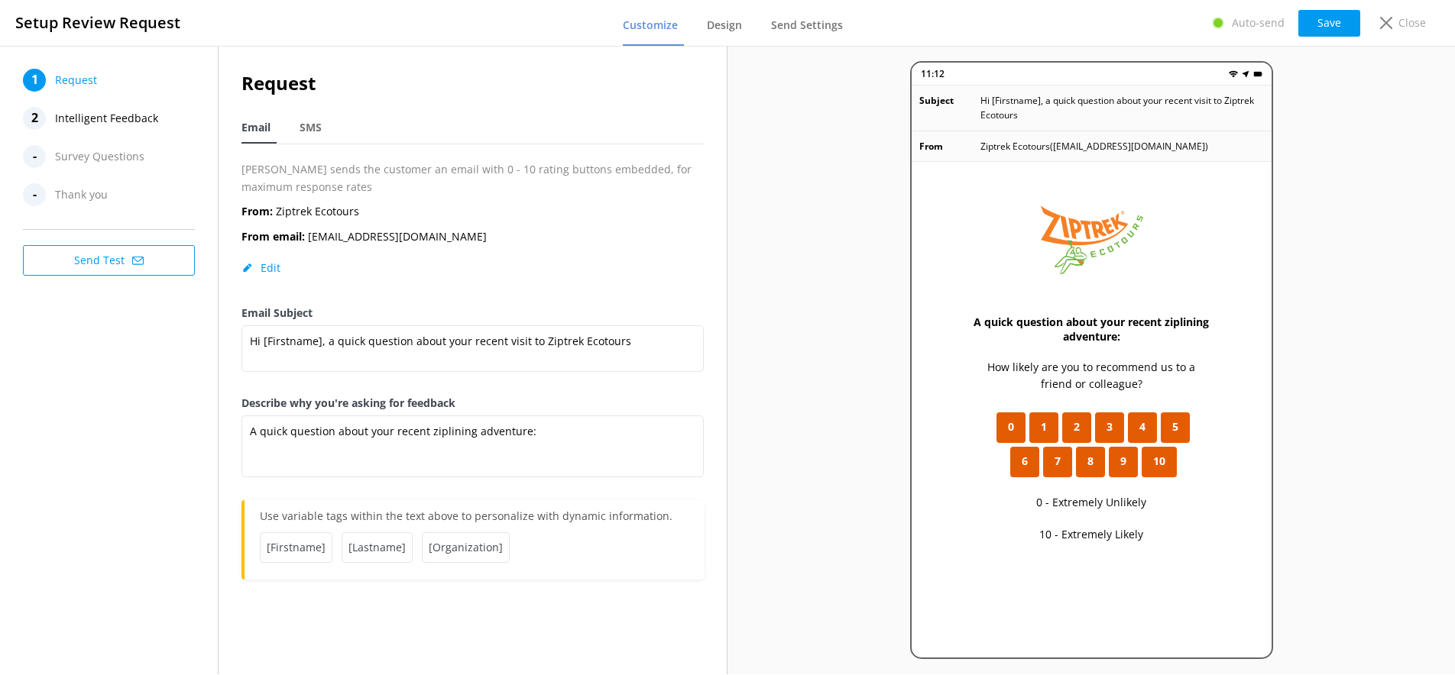
click at [115, 156] on span "Survey Questions" at bounding box center [99, 156] width 89 height 23
click at [321, 133] on span "SMS" at bounding box center [311, 127] width 22 height 15
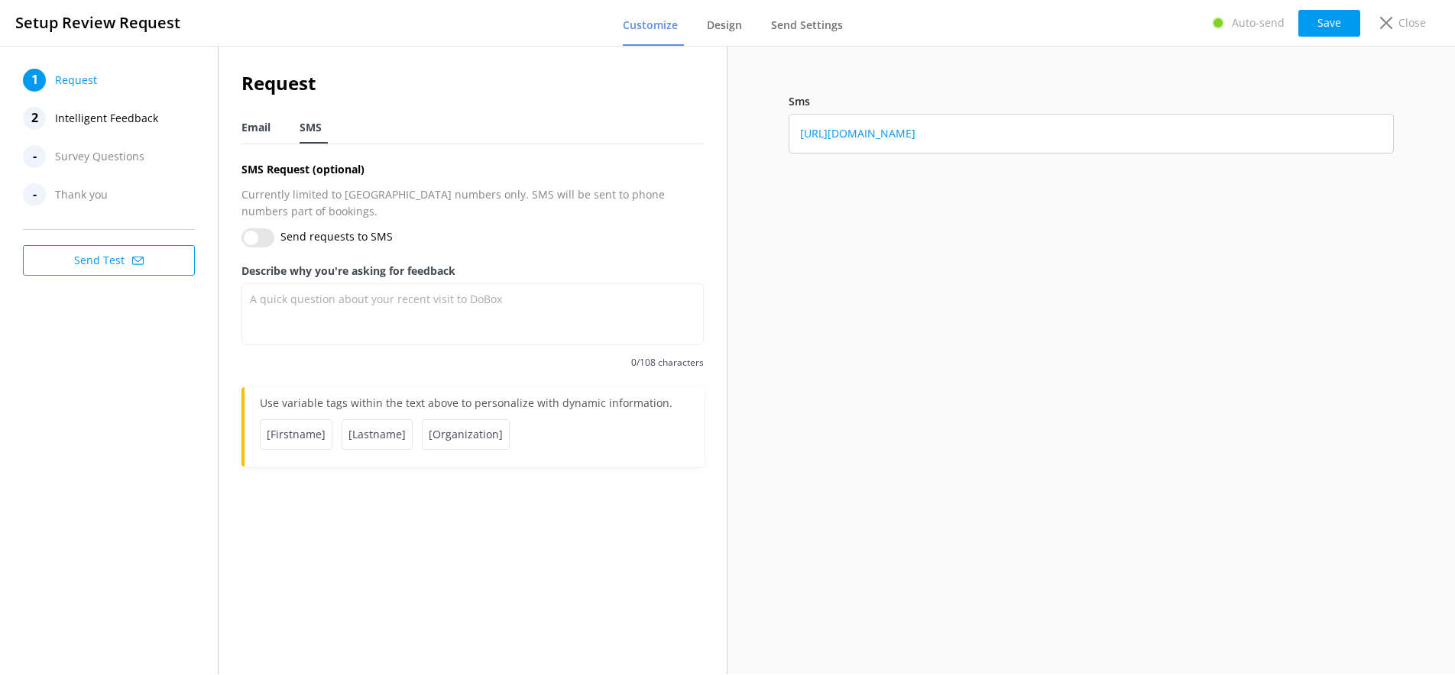
click at [270, 128] on div "Email" at bounding box center [258, 128] width 35 height 31
type textarea "A quick question about your recent ziplining adventure:"
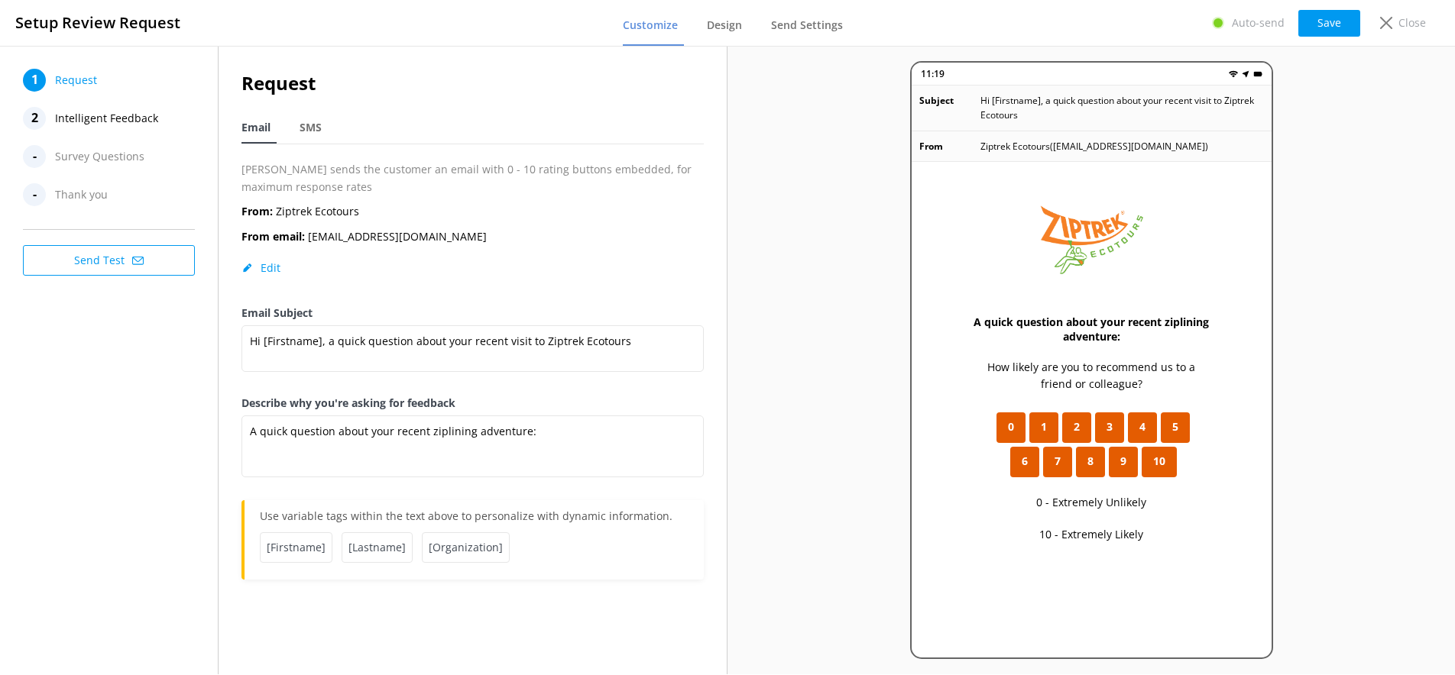
click at [83, 154] on span "Survey Questions" at bounding box center [99, 156] width 89 height 23
click at [97, 160] on span "Survey Questions" at bounding box center [99, 156] width 89 height 23
click at [117, 125] on span "Intelligent Feedback" at bounding box center [106, 118] width 103 height 23
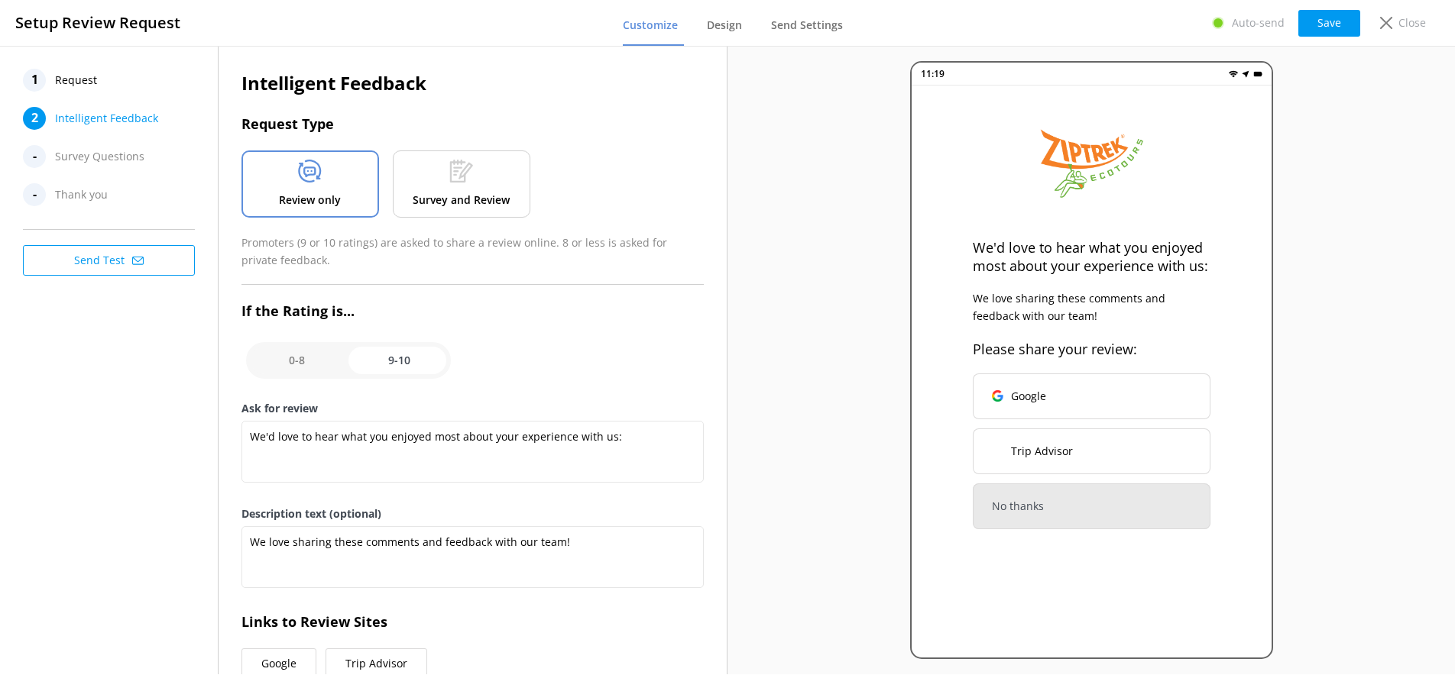
click at [290, 374] on input "checkbox" at bounding box center [348, 360] width 205 height 37
checkbox input "false"
type textarea "What could have made your experience with us more enjoyable?"
type textarea "Your feedback is important to help us improve"
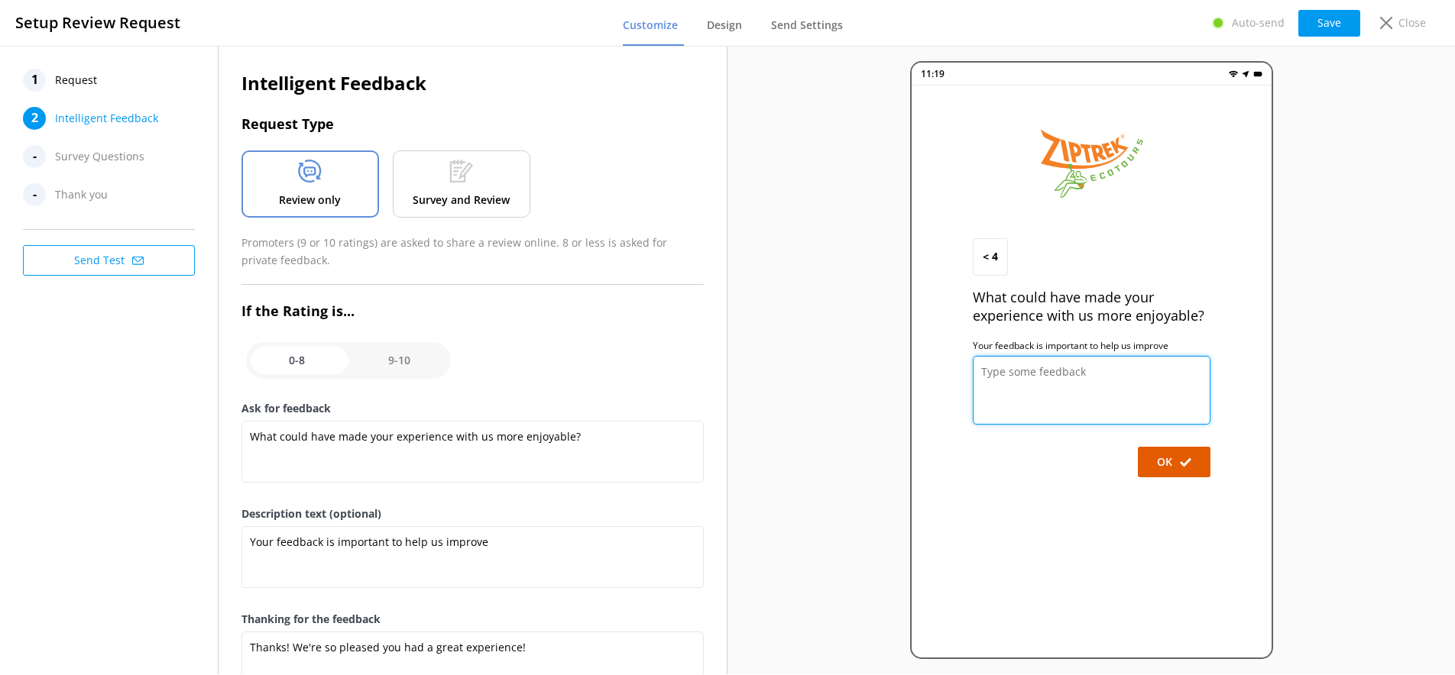
click at [1135, 391] on textarea at bounding box center [1092, 390] width 238 height 69
click at [380, 364] on input "checkbox" at bounding box center [348, 360] width 205 height 37
checkbox input "true"
type textarea "We'd love to hear what you enjoyed most about your experience with us:"
type textarea "We love sharing these comments and feedback with our team!"
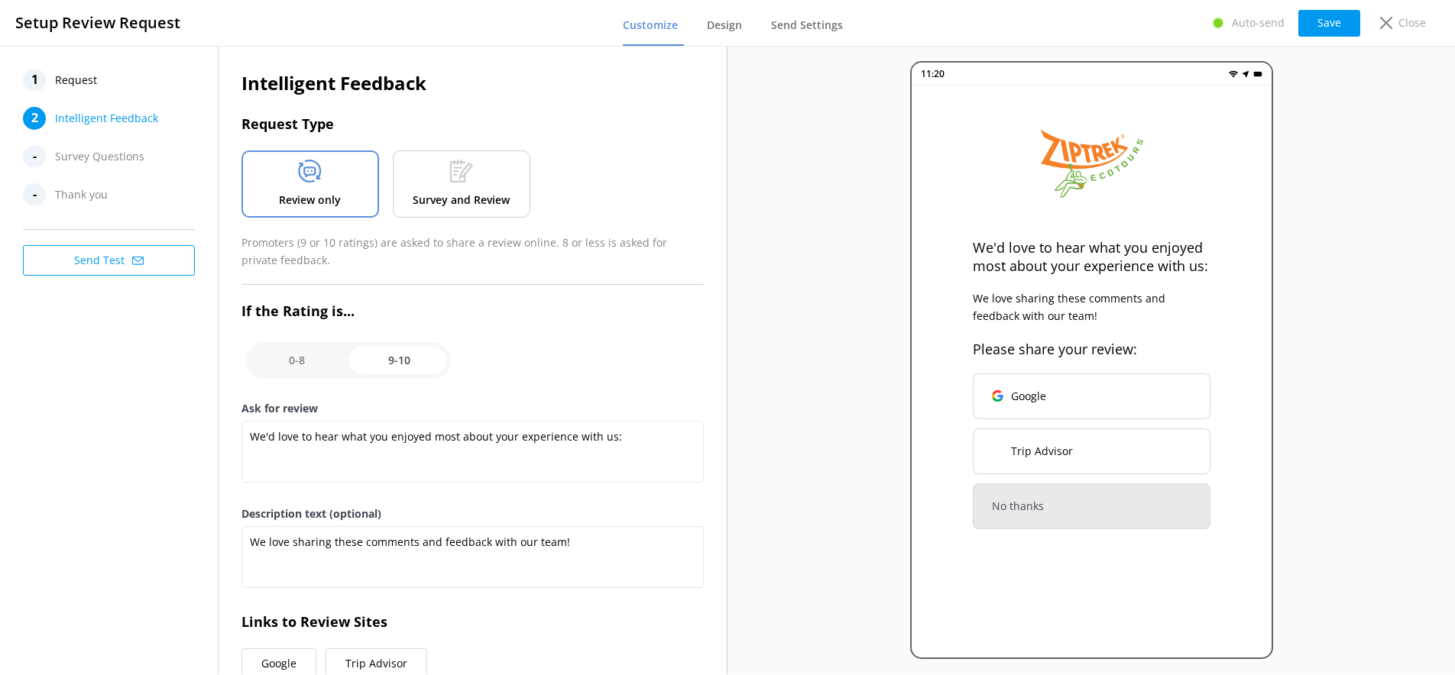
click at [264, 356] on input "checkbox" at bounding box center [348, 360] width 205 height 37
checkbox input "false"
type textarea "What could have made your experience with us more enjoyable?"
type textarea "Your feedback is important to help us improve"
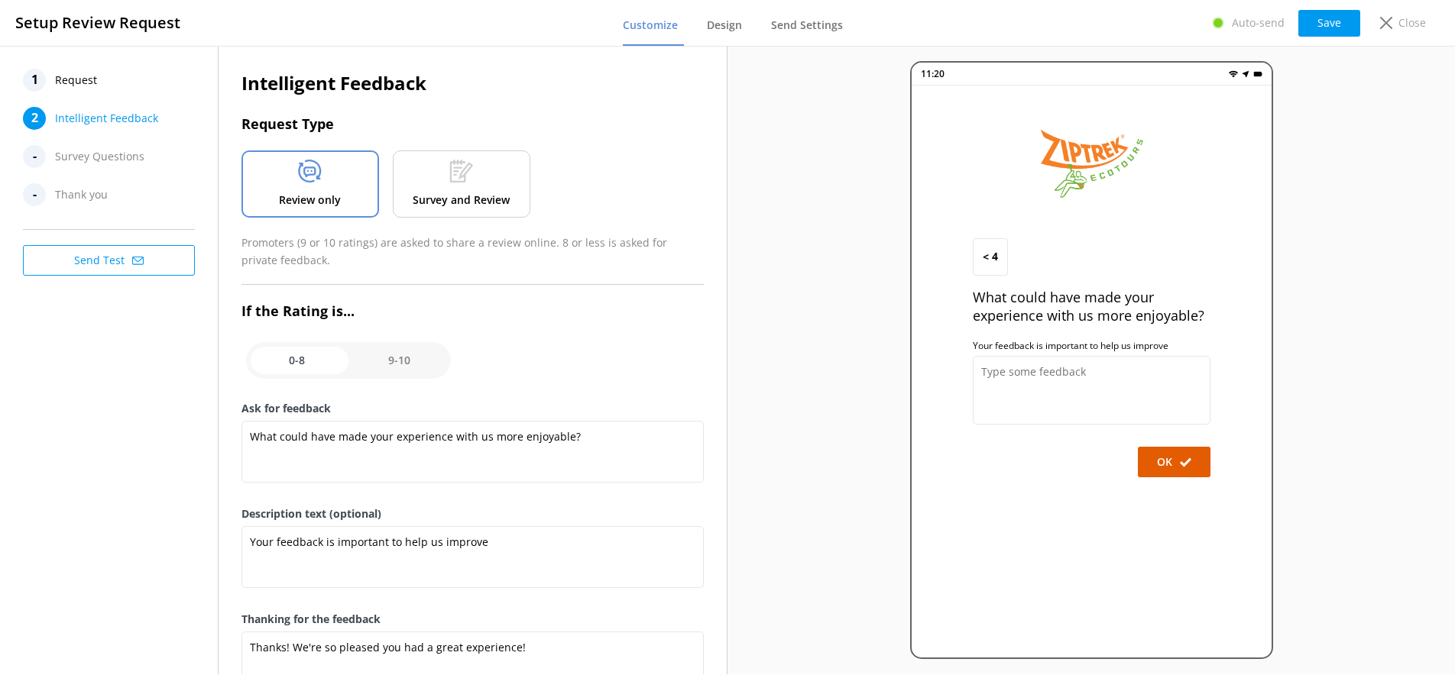
click at [425, 359] on input "checkbox" at bounding box center [348, 360] width 205 height 37
checkbox input "true"
type textarea "We'd love to hear what you enjoyed most about your experience with us:"
type textarea "We love sharing these comments and feedback with our team!"
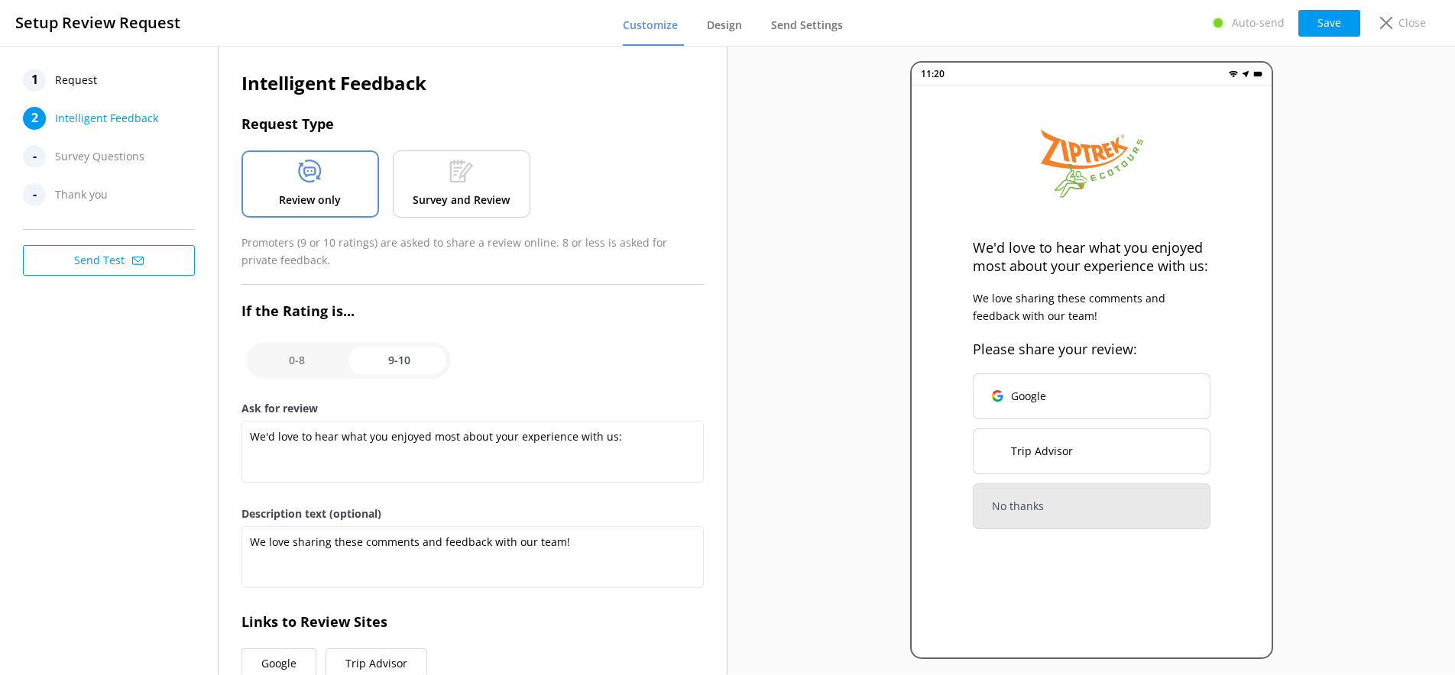
click at [457, 189] on div "Survey and Review" at bounding box center [462, 184] width 138 height 67
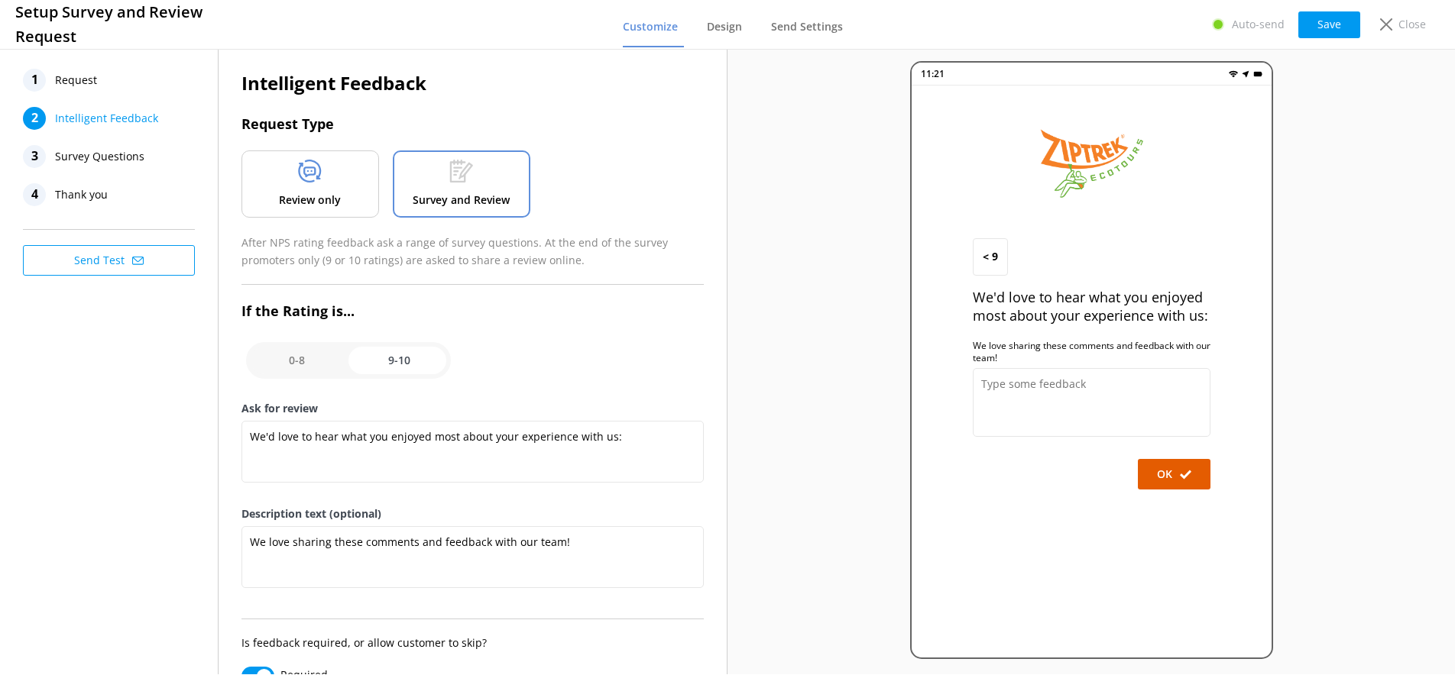
click at [84, 157] on span "Survey Questions" at bounding box center [99, 156] width 89 height 23
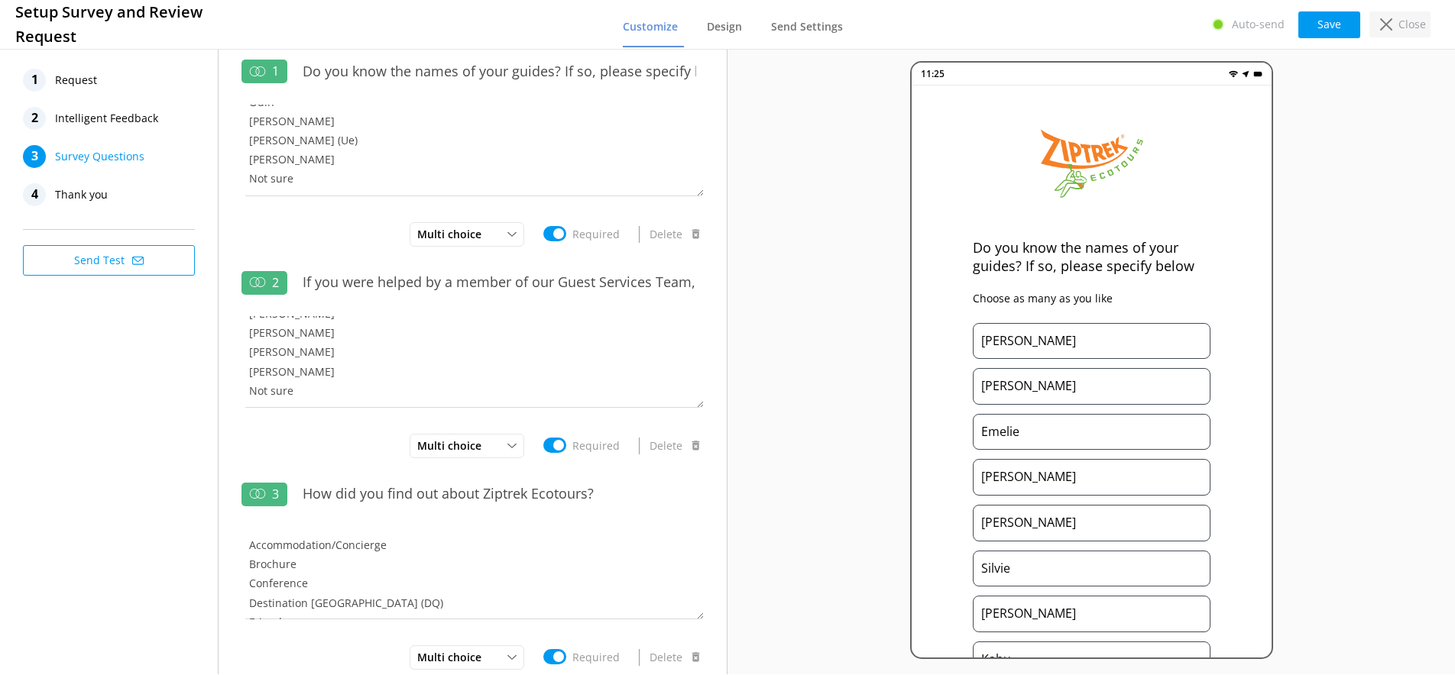
click at [1404, 17] on p "Close" at bounding box center [1412, 24] width 28 height 17
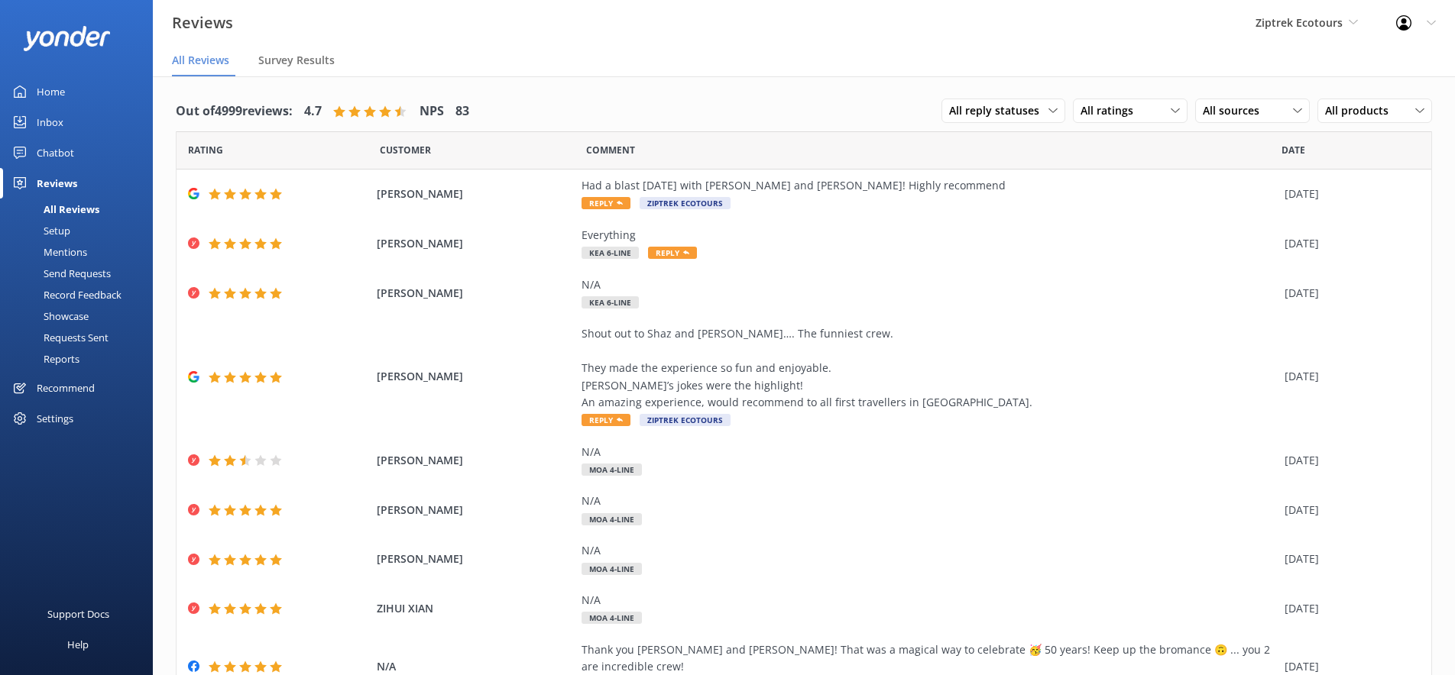
click at [58, 316] on div "Showcase" at bounding box center [48, 316] width 79 height 21
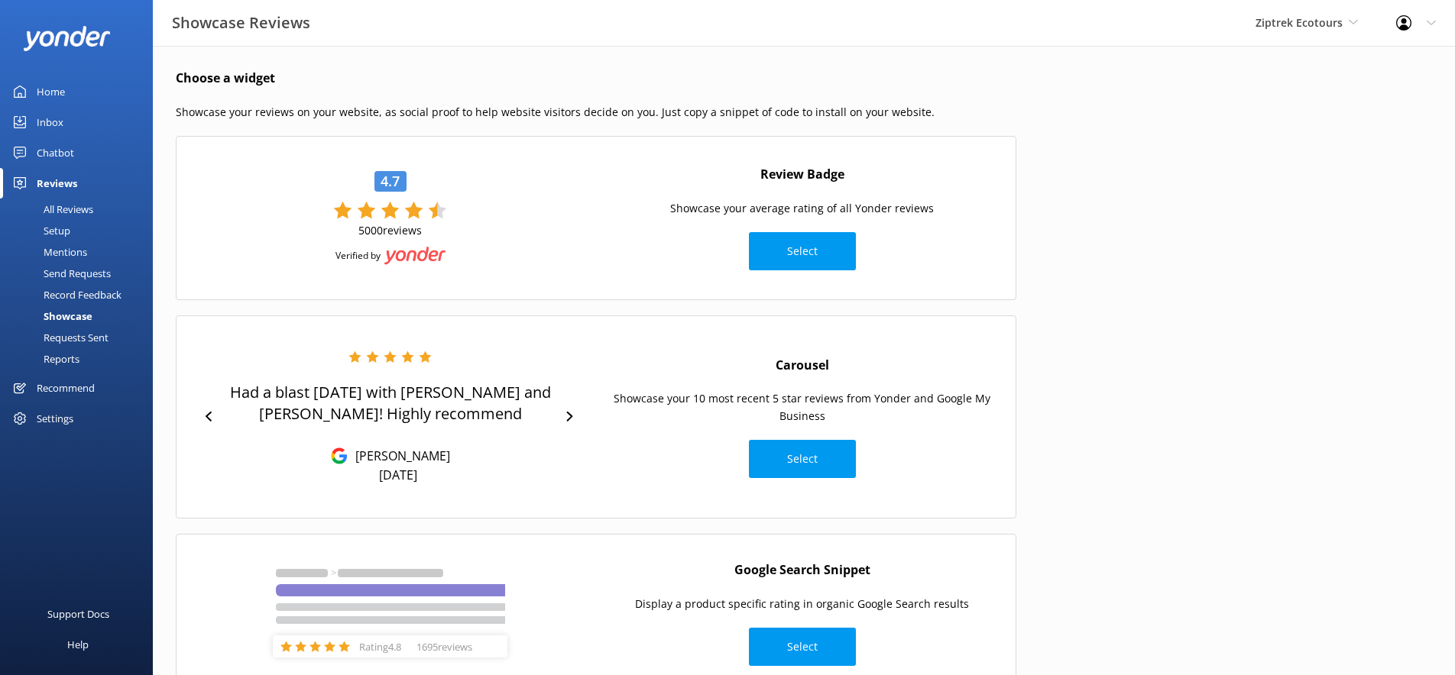
click at [60, 356] on div "Reports" at bounding box center [44, 358] width 70 height 21
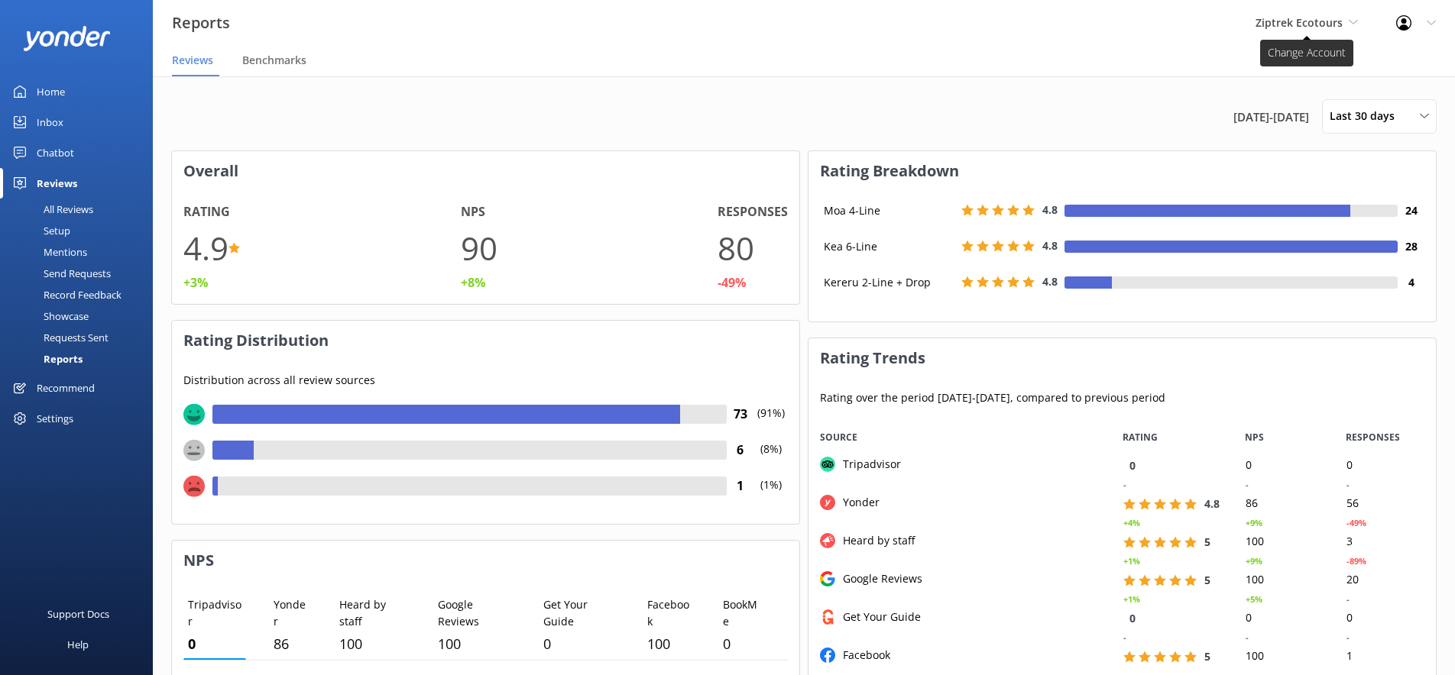
click at [1300, 23] on span "Ziptrek Ecotours" at bounding box center [1298, 22] width 87 height 15
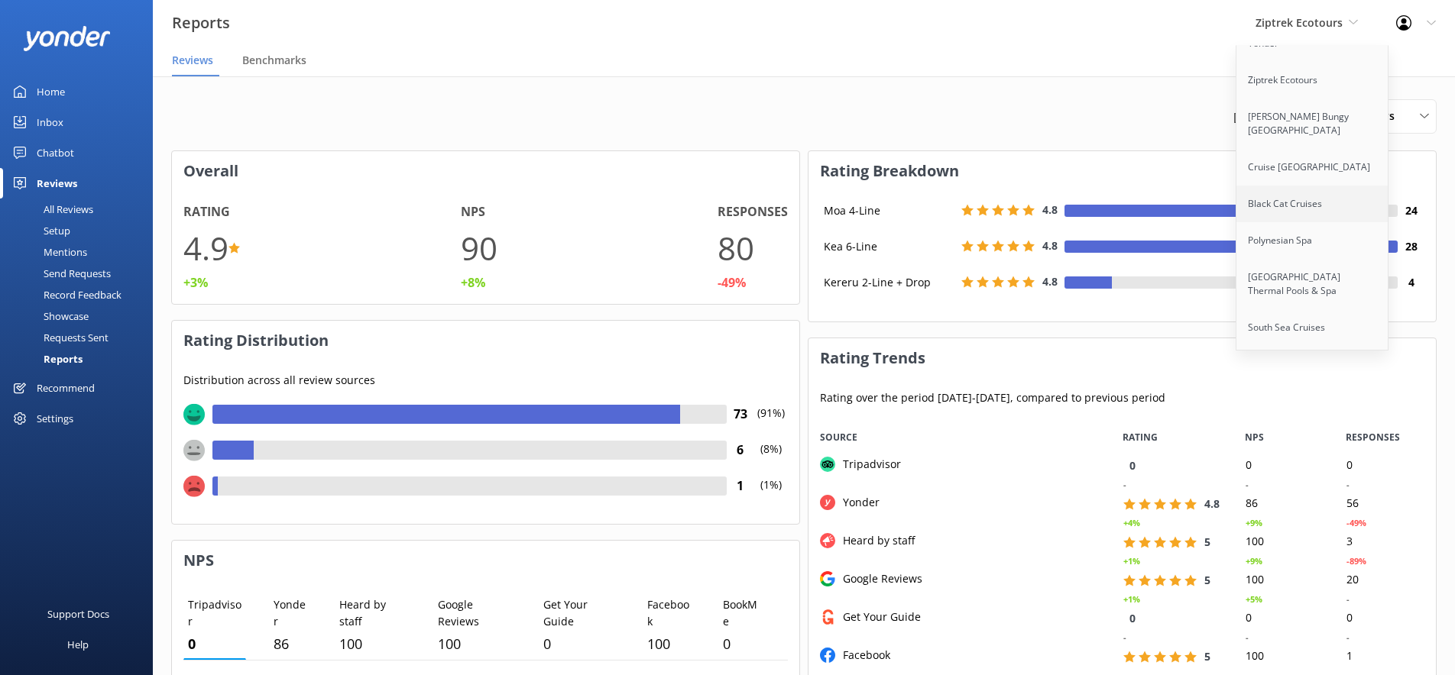
scroll to position [280, 0]
click at [1275, 121] on link "[PERSON_NAME] Bungy [GEOGRAPHIC_DATA]" at bounding box center [1312, 135] width 153 height 50
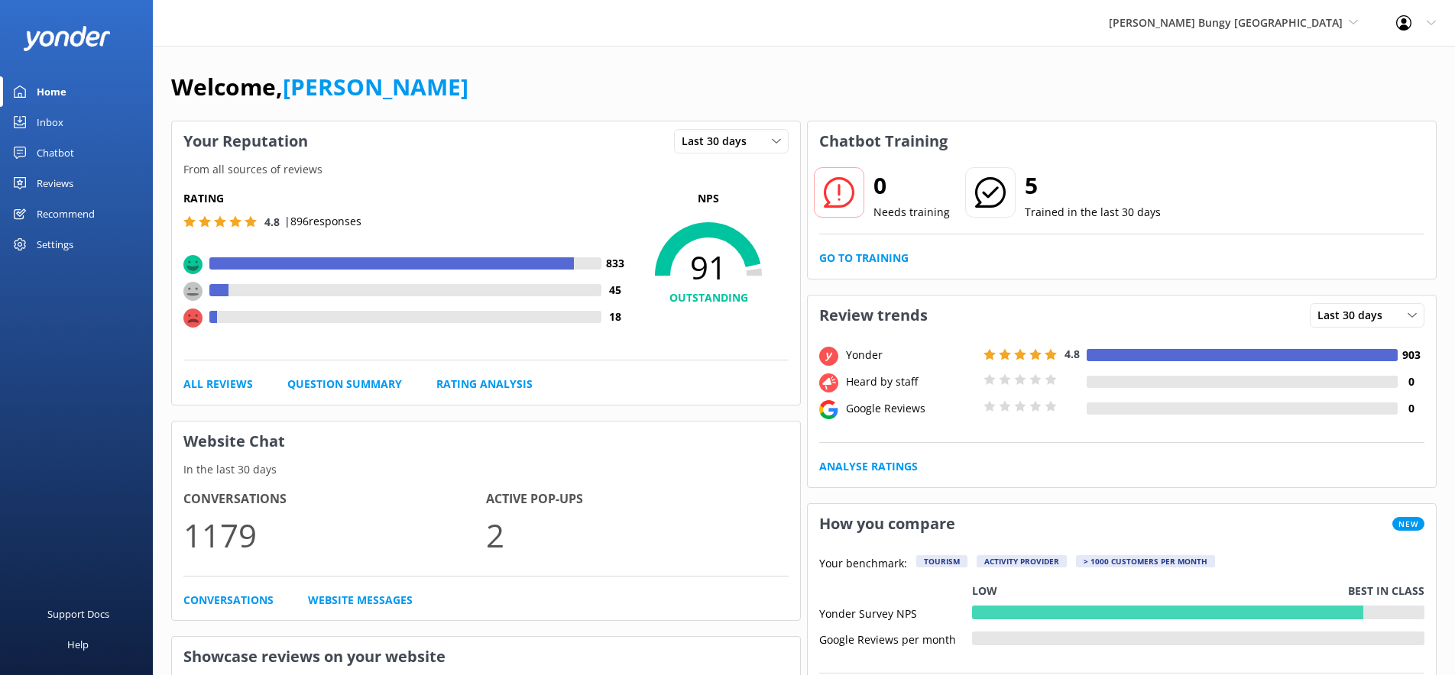
click at [48, 241] on div "Settings" at bounding box center [55, 244] width 37 height 31
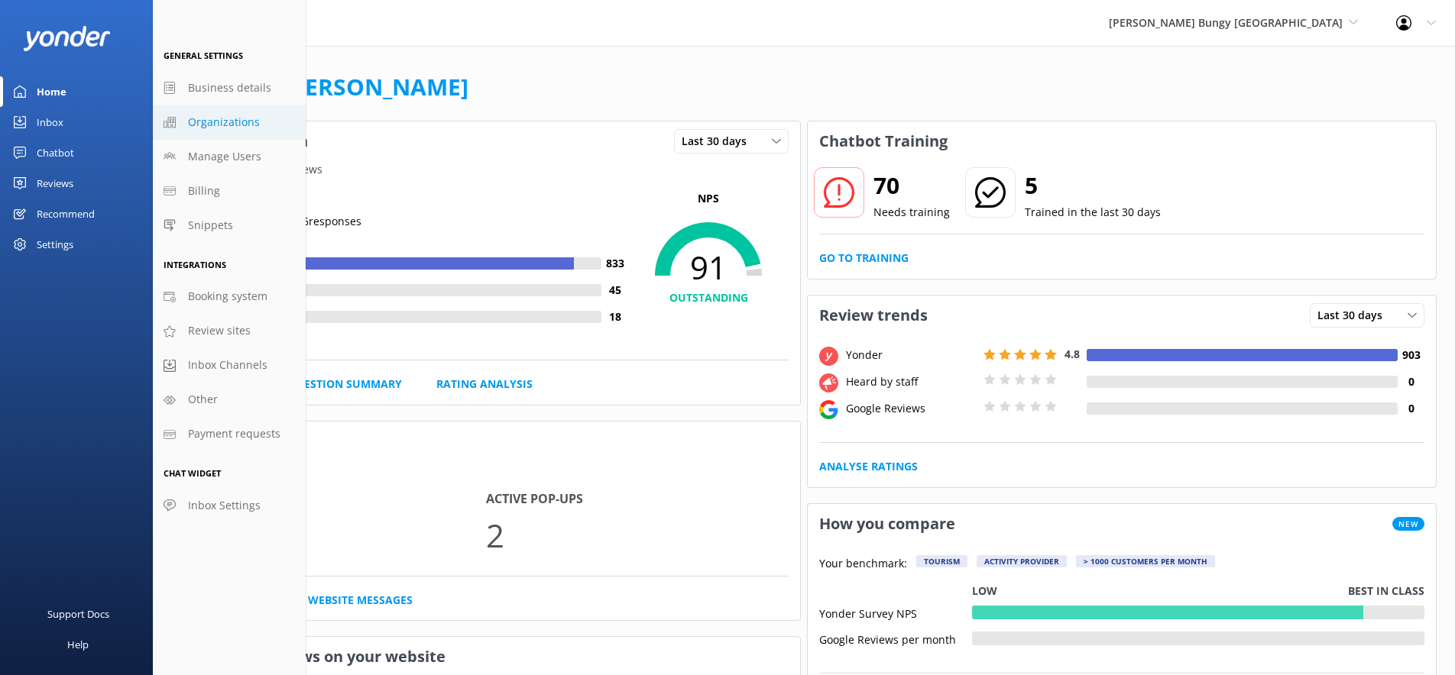
click at [230, 128] on span "Organizations" at bounding box center [224, 122] width 72 height 17
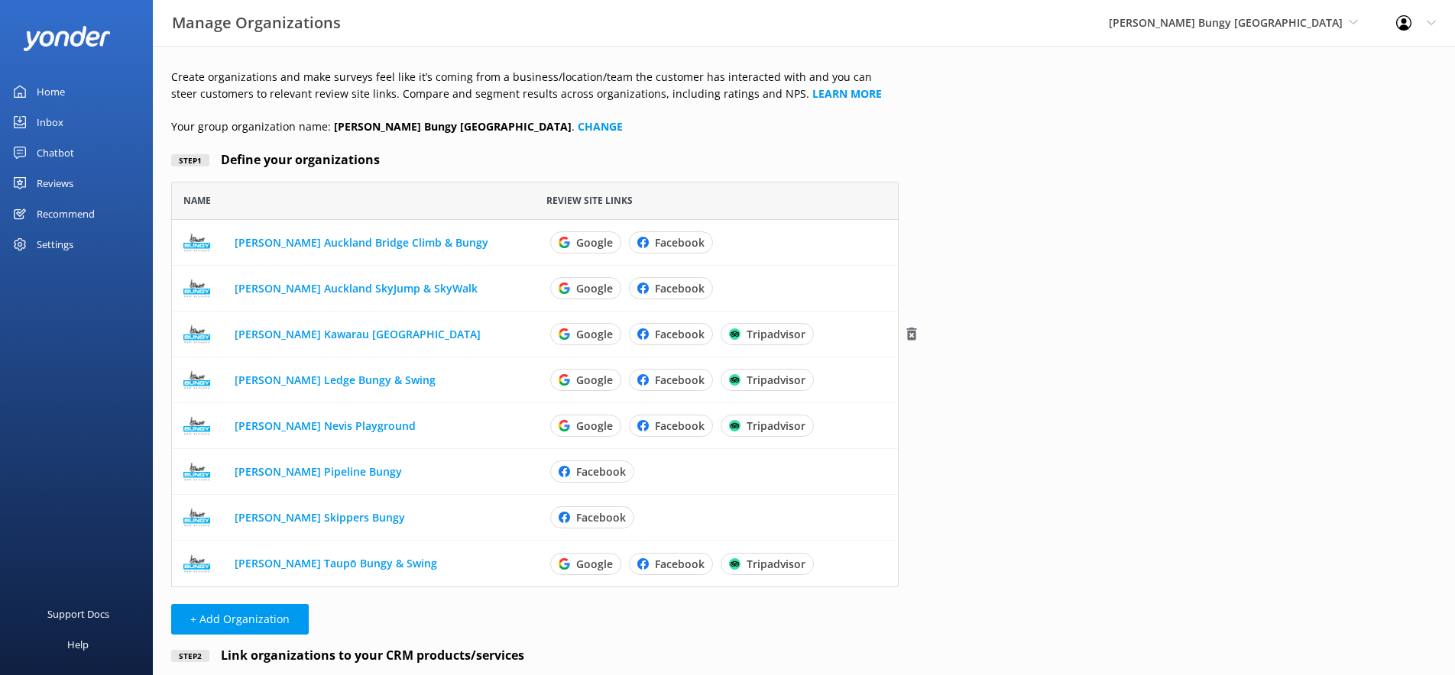
scroll to position [406, 727]
